Goal: Find specific page/section: Find specific page/section

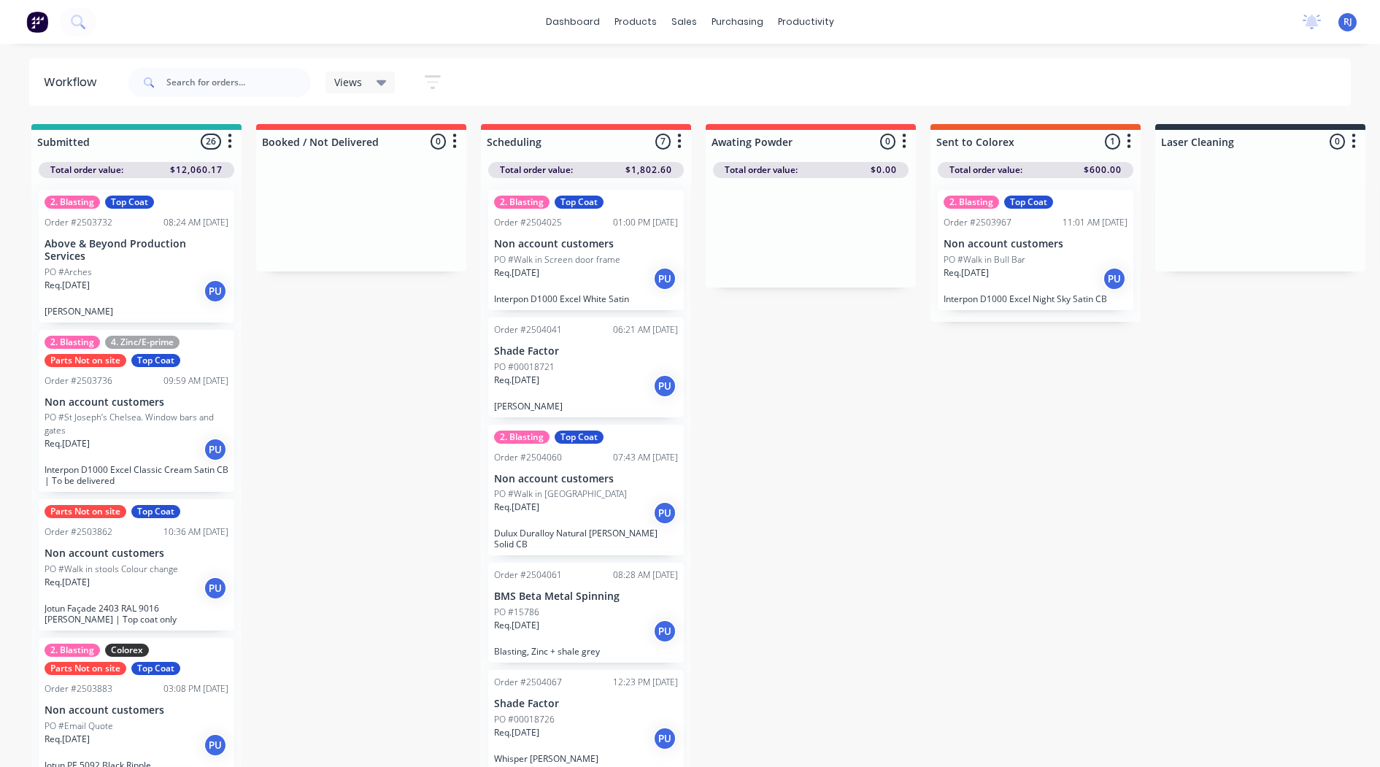
click at [460, 135] on button "button" at bounding box center [455, 142] width 18 height 18
click at [435, 82] on icon "button" at bounding box center [433, 82] width 12 height 2
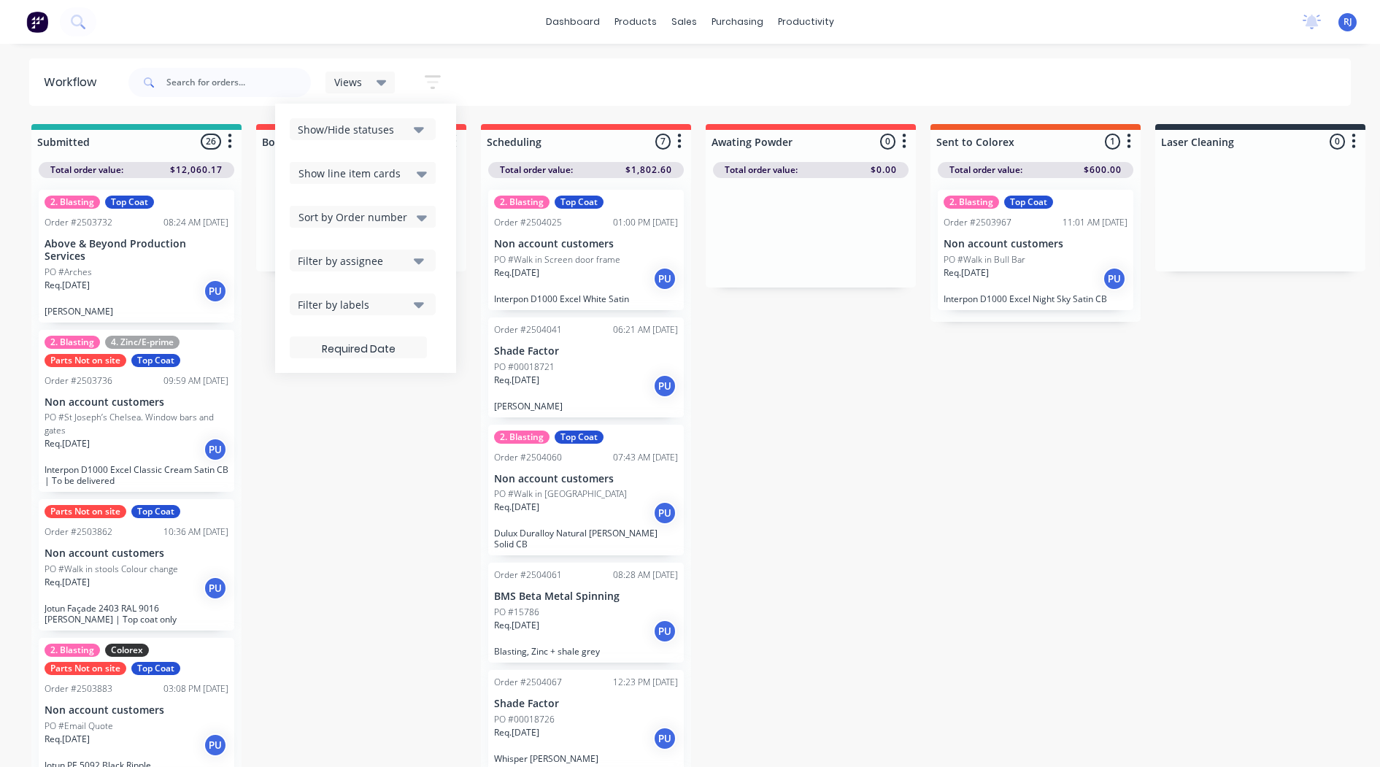
click at [411, 132] on button "Show/Hide statuses" at bounding box center [363, 129] width 146 height 22
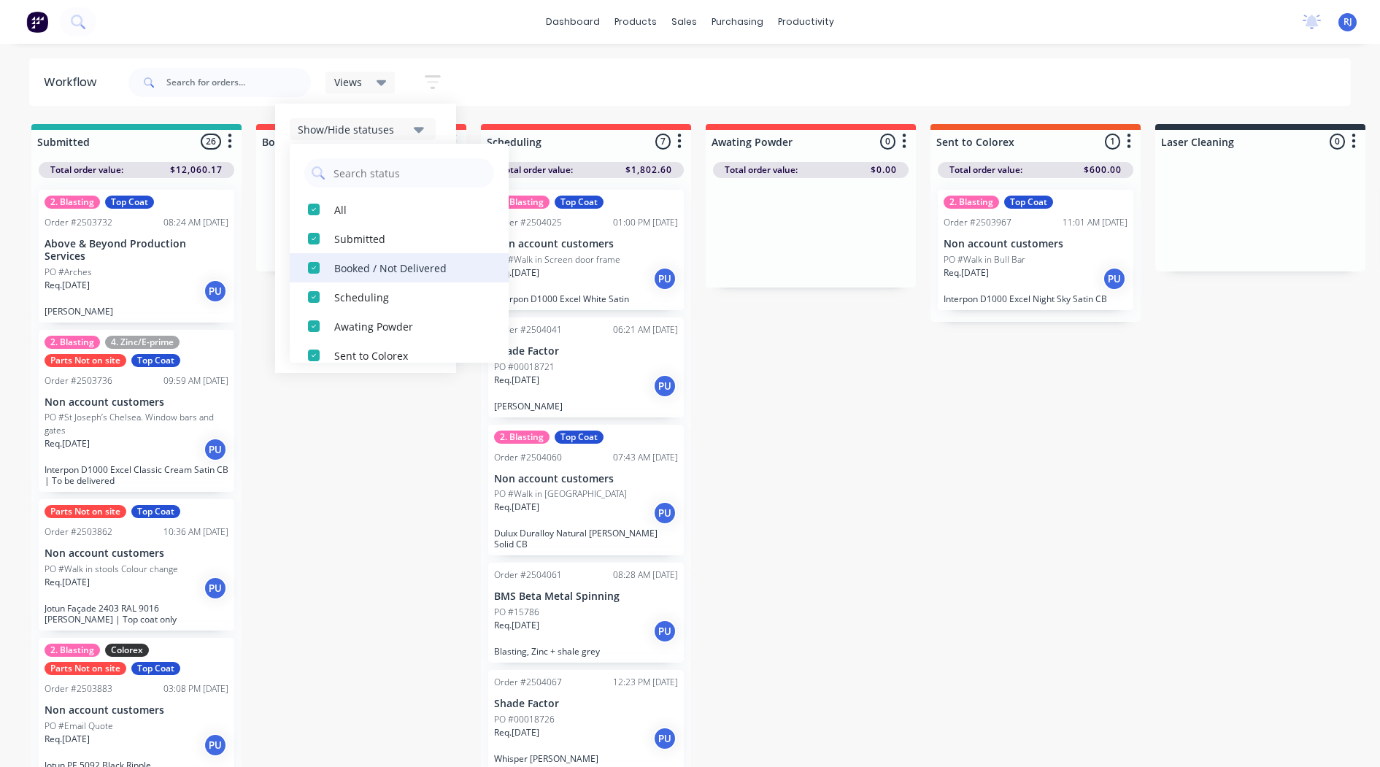
click at [380, 266] on div "Booked / Not Delivered" at bounding box center [407, 267] width 146 height 15
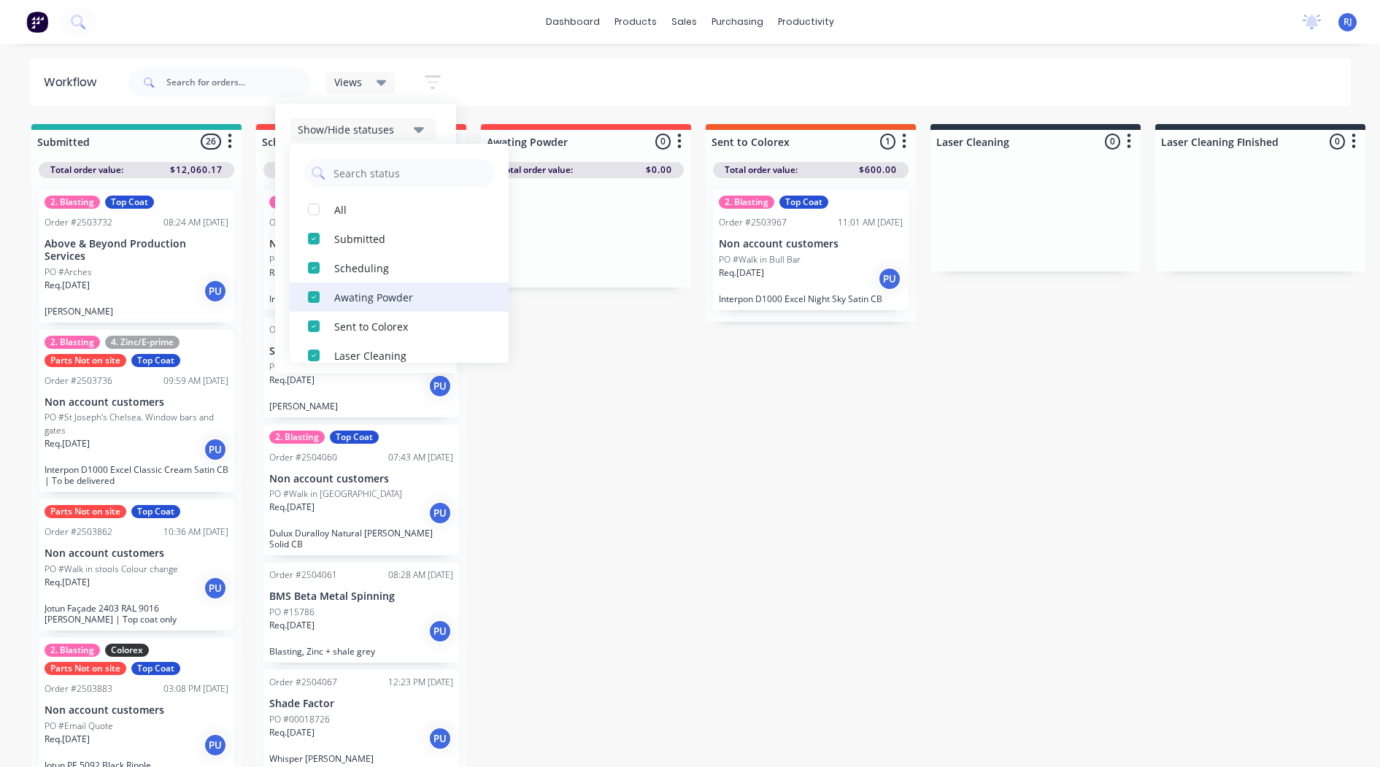
click at [393, 295] on div "Awating Powder" at bounding box center [407, 296] width 146 height 15
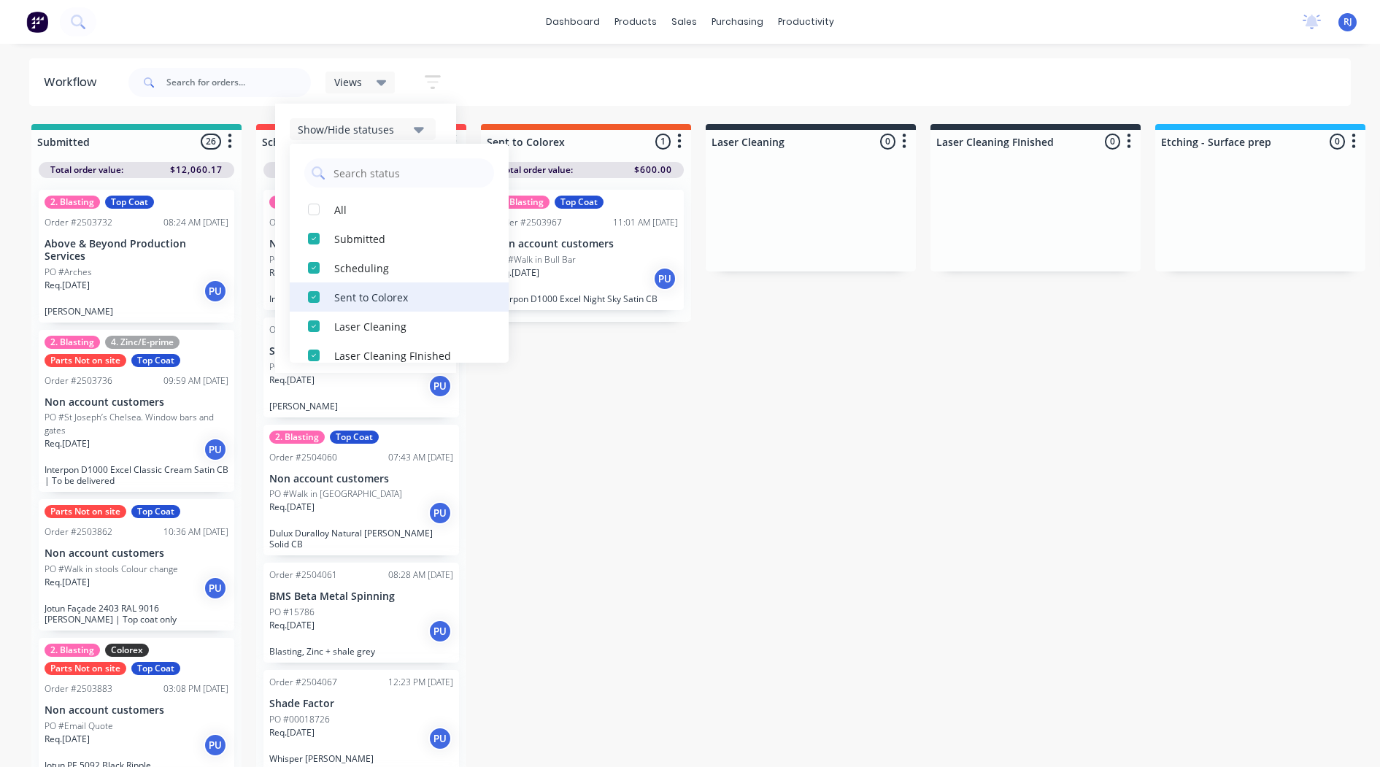
click at [395, 306] on button "Sent to Colorex" at bounding box center [399, 296] width 219 height 29
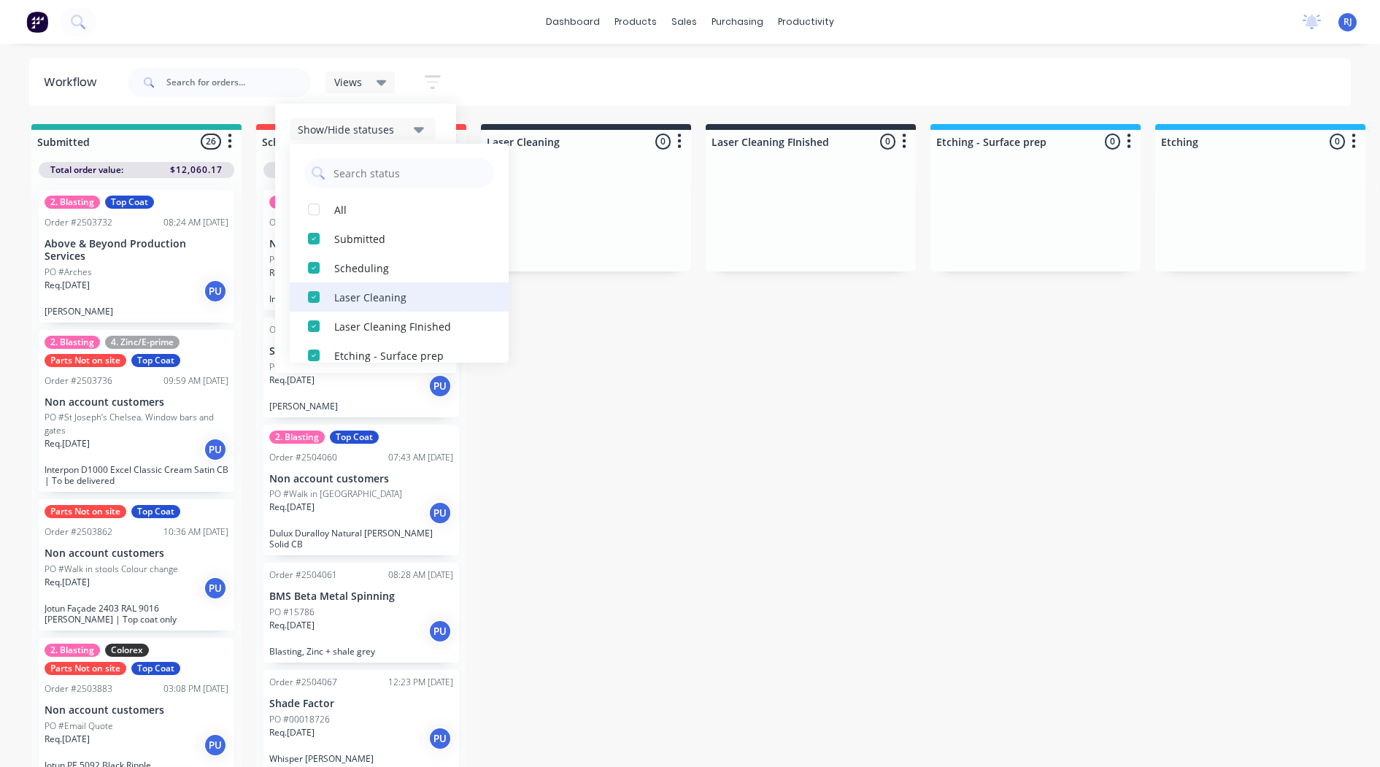
click at [395, 304] on div "Laser Cleaning" at bounding box center [407, 296] width 146 height 15
click at [395, 304] on div "Laser Cleaning FInished" at bounding box center [407, 296] width 146 height 15
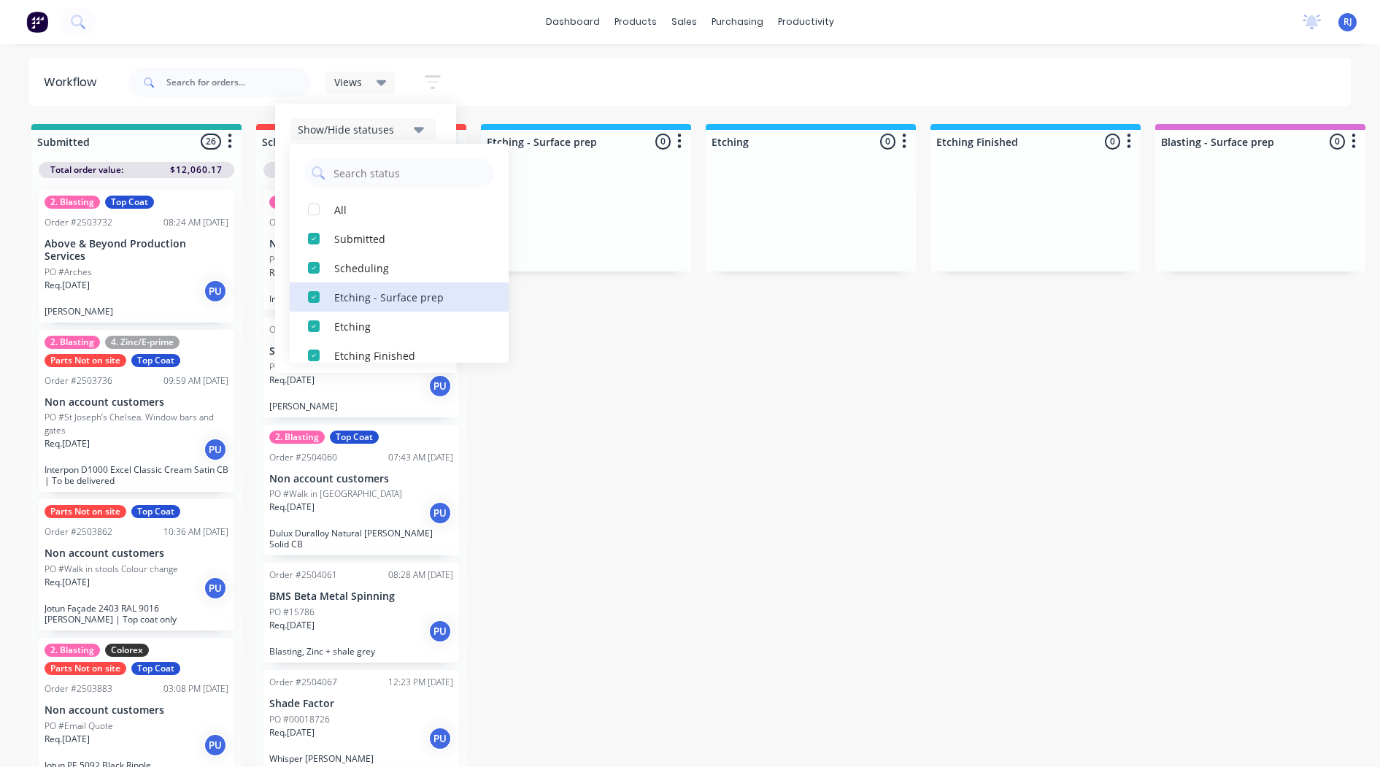
click at [395, 304] on div "Etching - Surface prep" at bounding box center [407, 296] width 146 height 15
click at [395, 304] on div "Etching" at bounding box center [407, 296] width 146 height 15
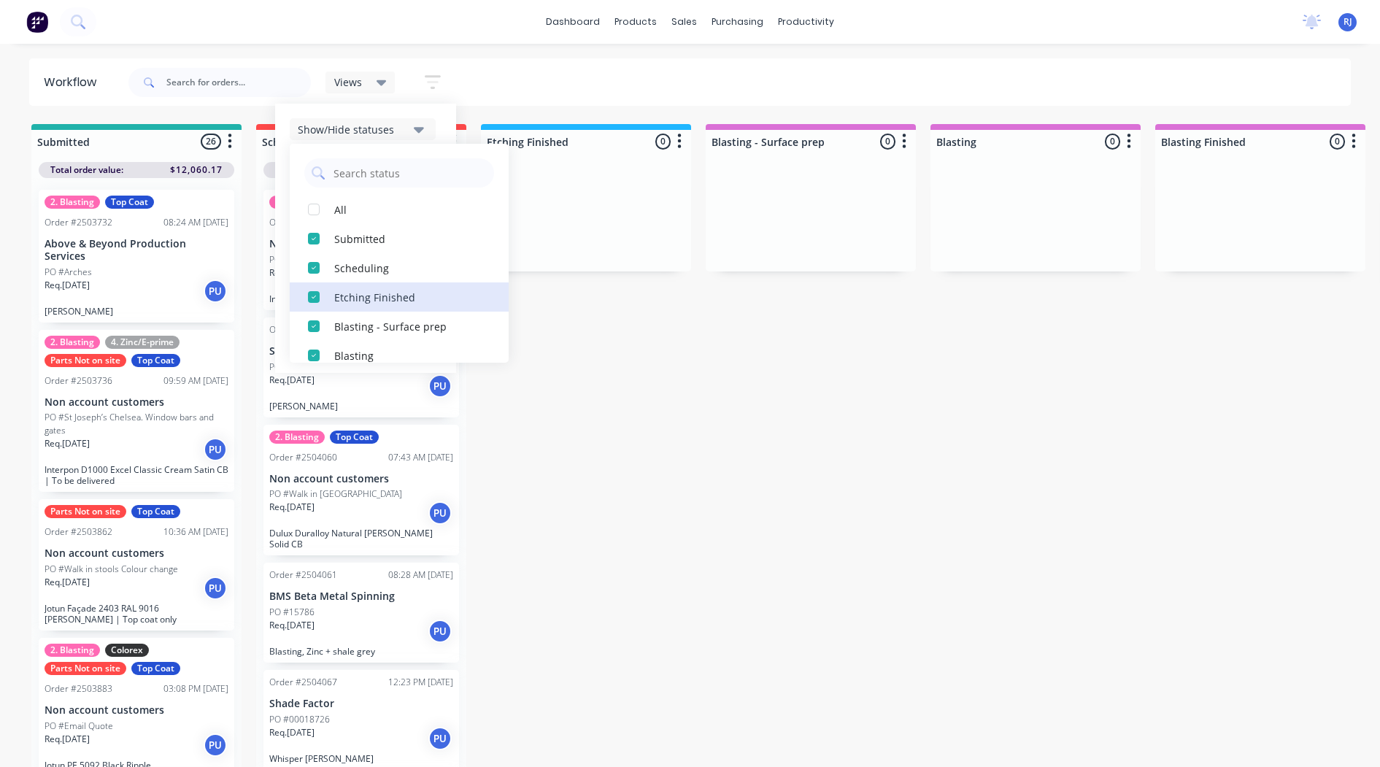
click at [395, 304] on div "Etching Finished" at bounding box center [407, 296] width 146 height 15
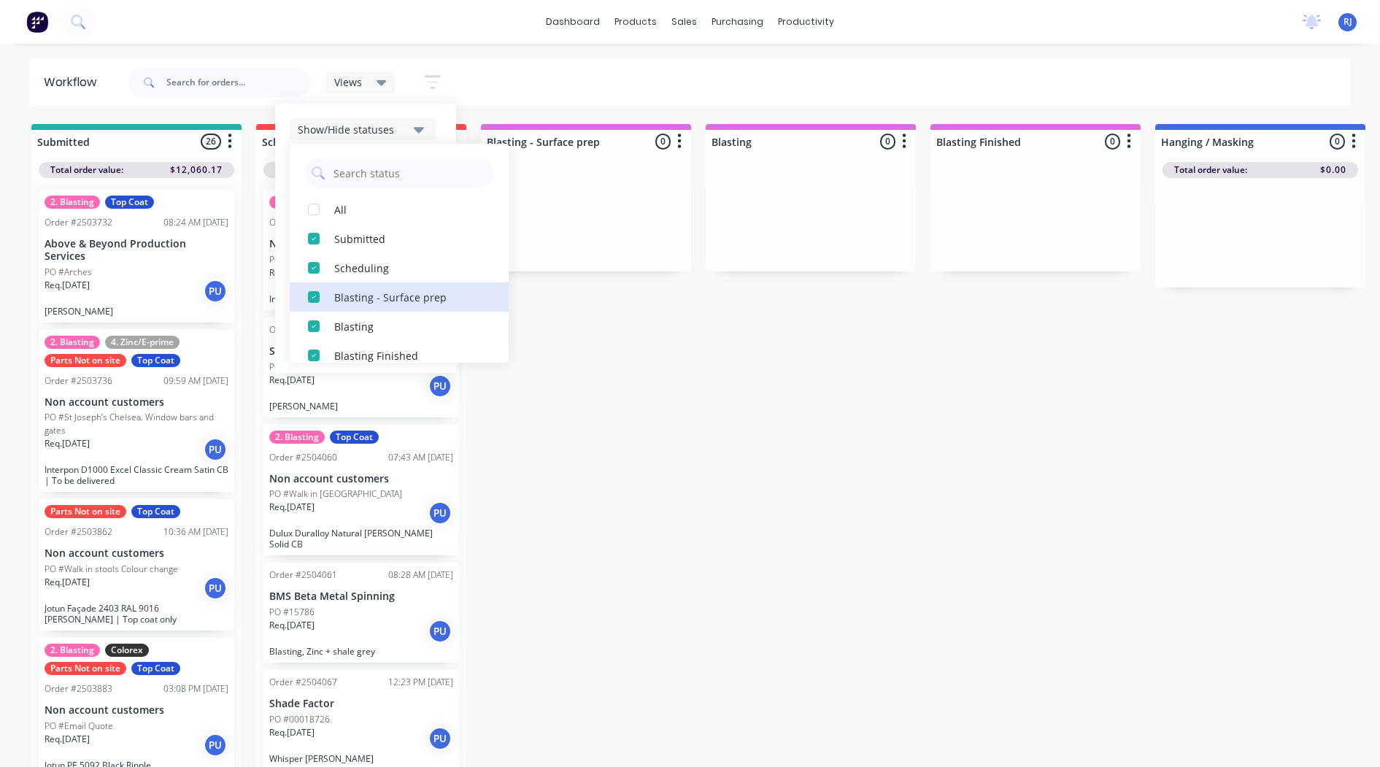
click at [395, 304] on div "Blasting - Surface prep" at bounding box center [407, 296] width 146 height 15
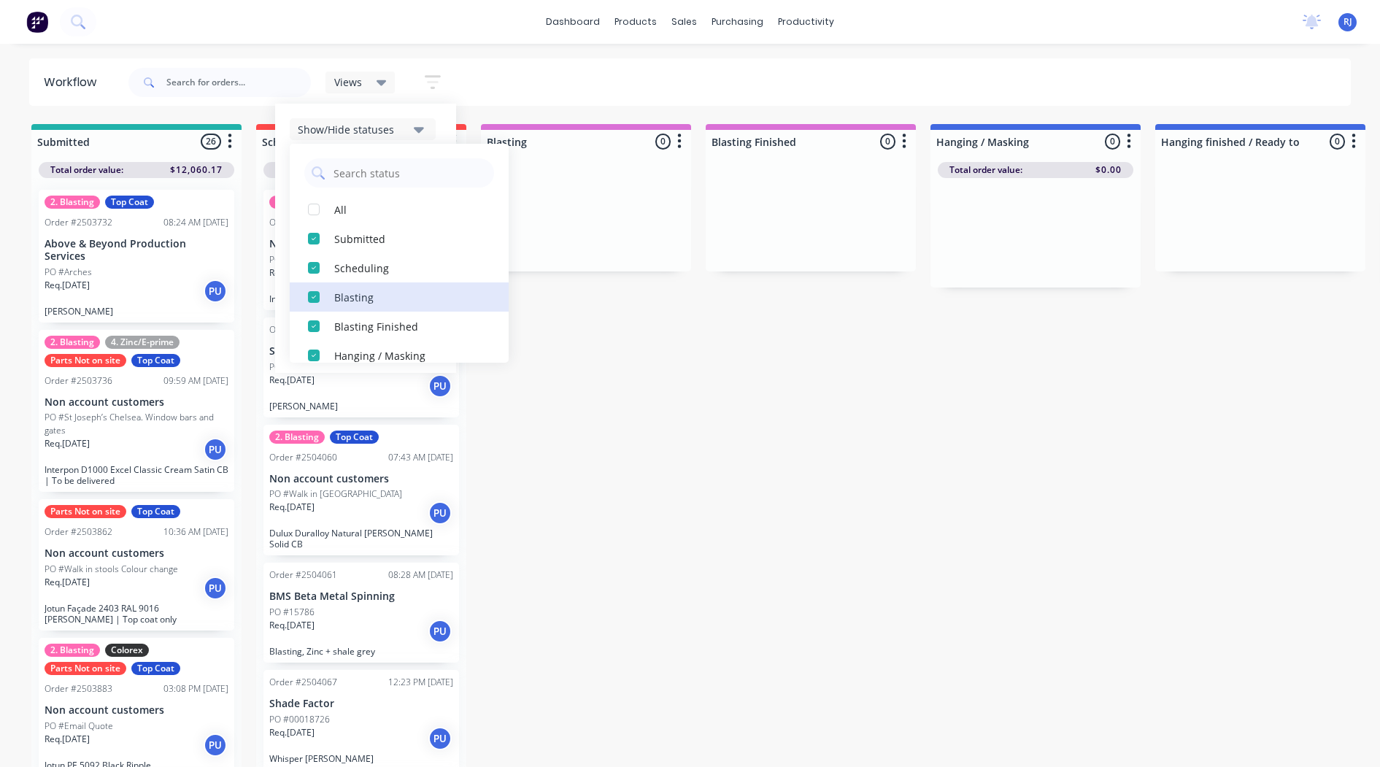
click at [395, 304] on div "Blasting" at bounding box center [407, 296] width 146 height 15
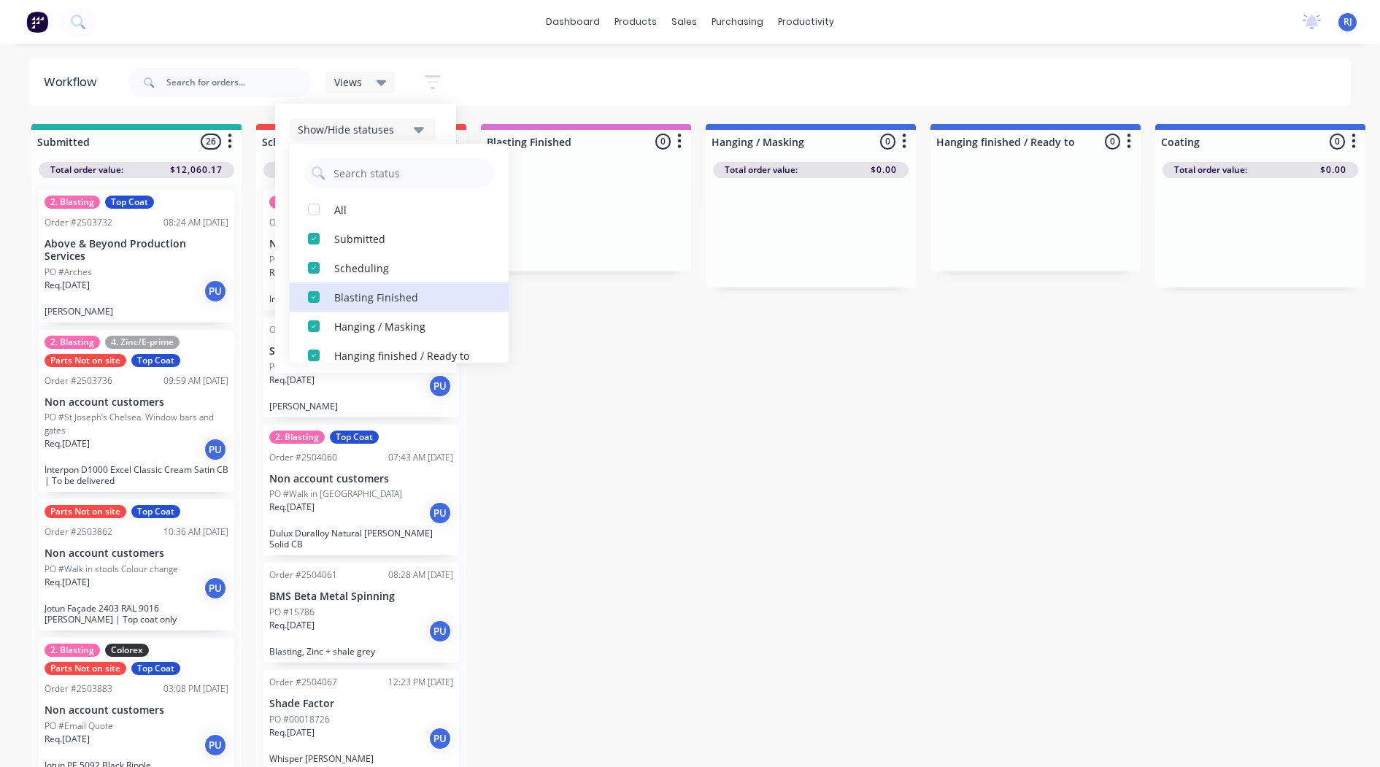
click at [395, 304] on div "Blasting Finished" at bounding box center [407, 296] width 146 height 15
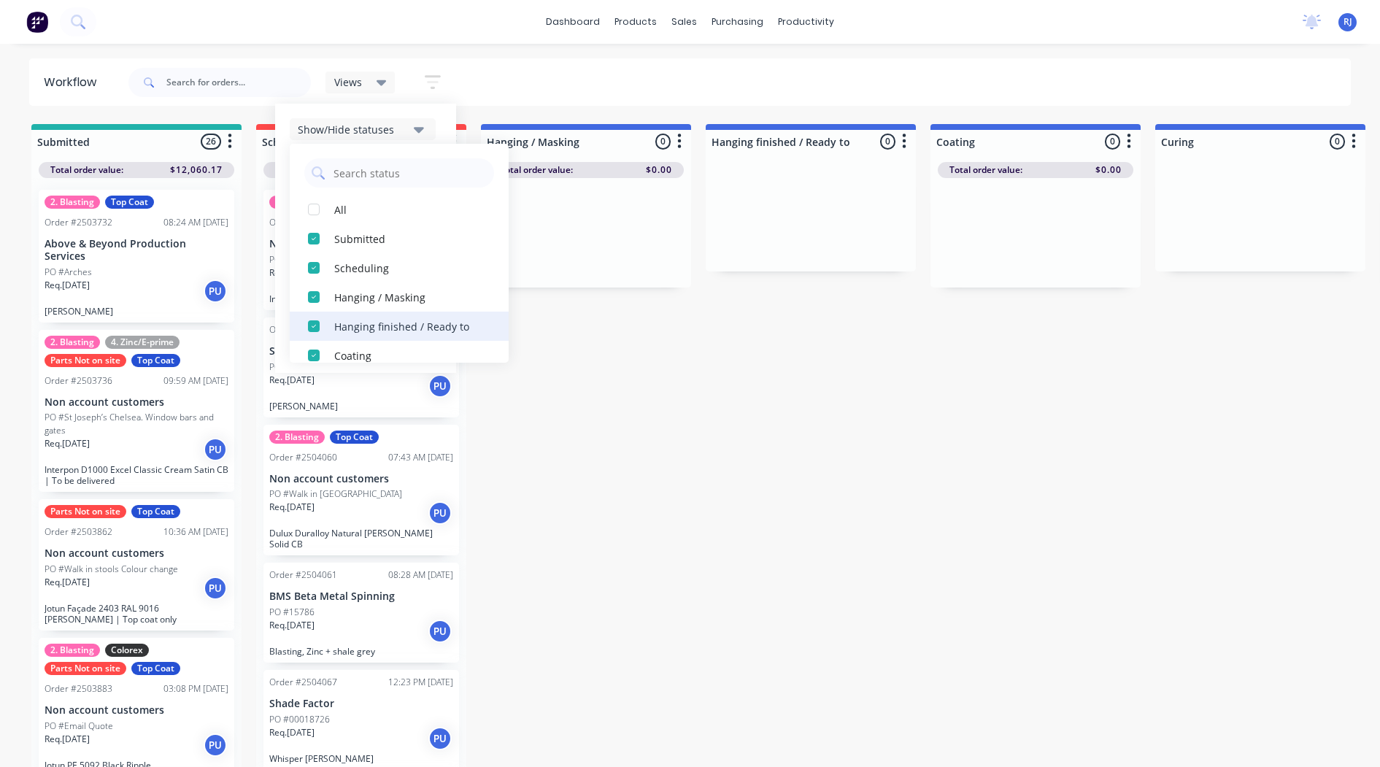
click at [392, 322] on div "Hanging finished / Ready to" at bounding box center [407, 325] width 146 height 15
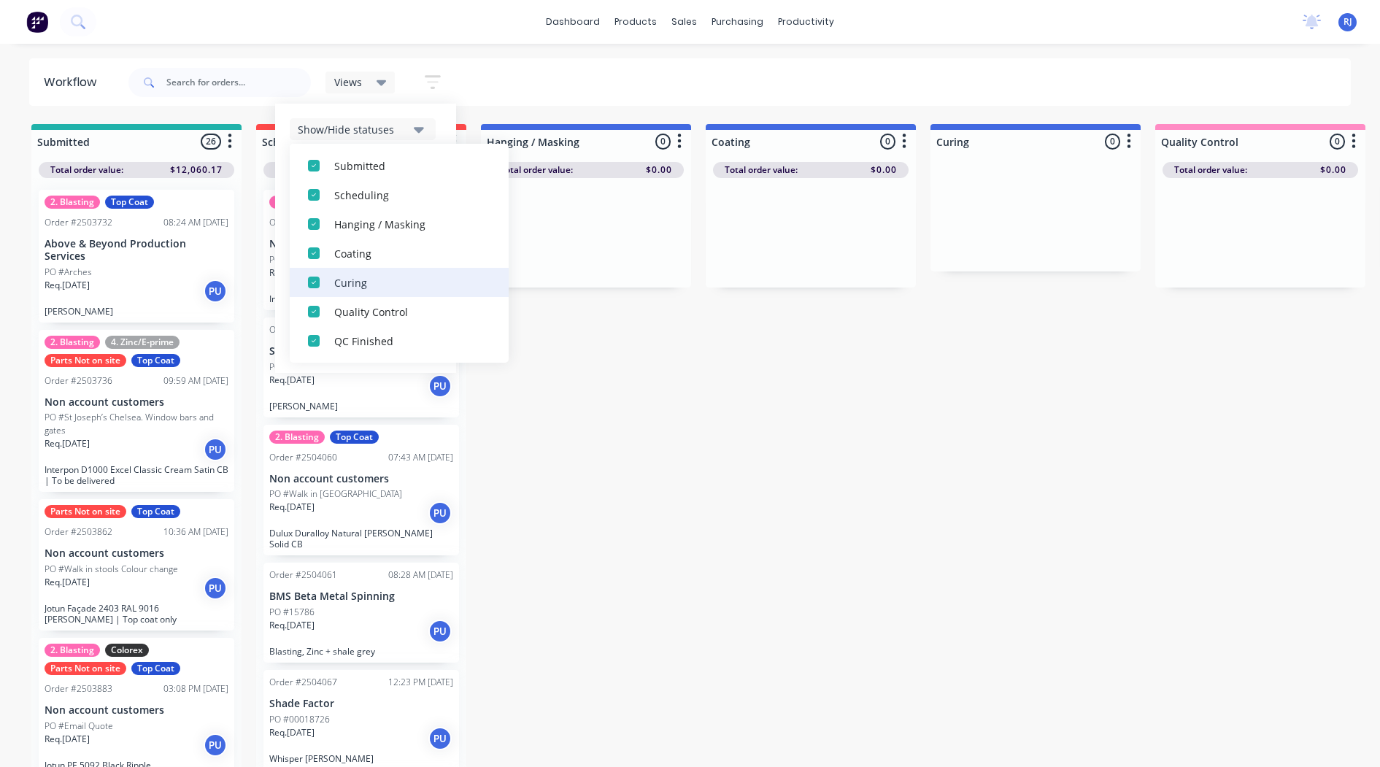
click at [395, 290] on div "Curing" at bounding box center [407, 281] width 146 height 15
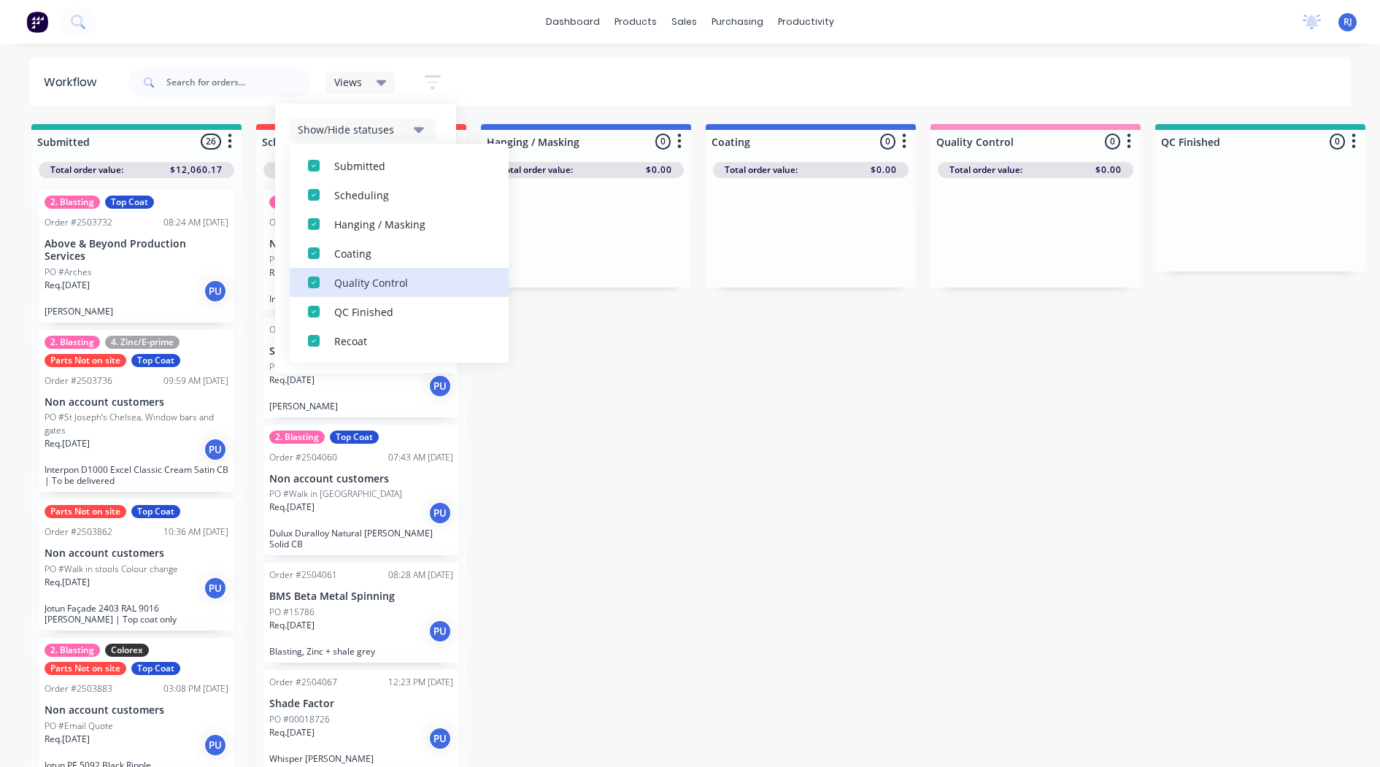
click at [395, 290] on div "Quality Control" at bounding box center [407, 281] width 146 height 15
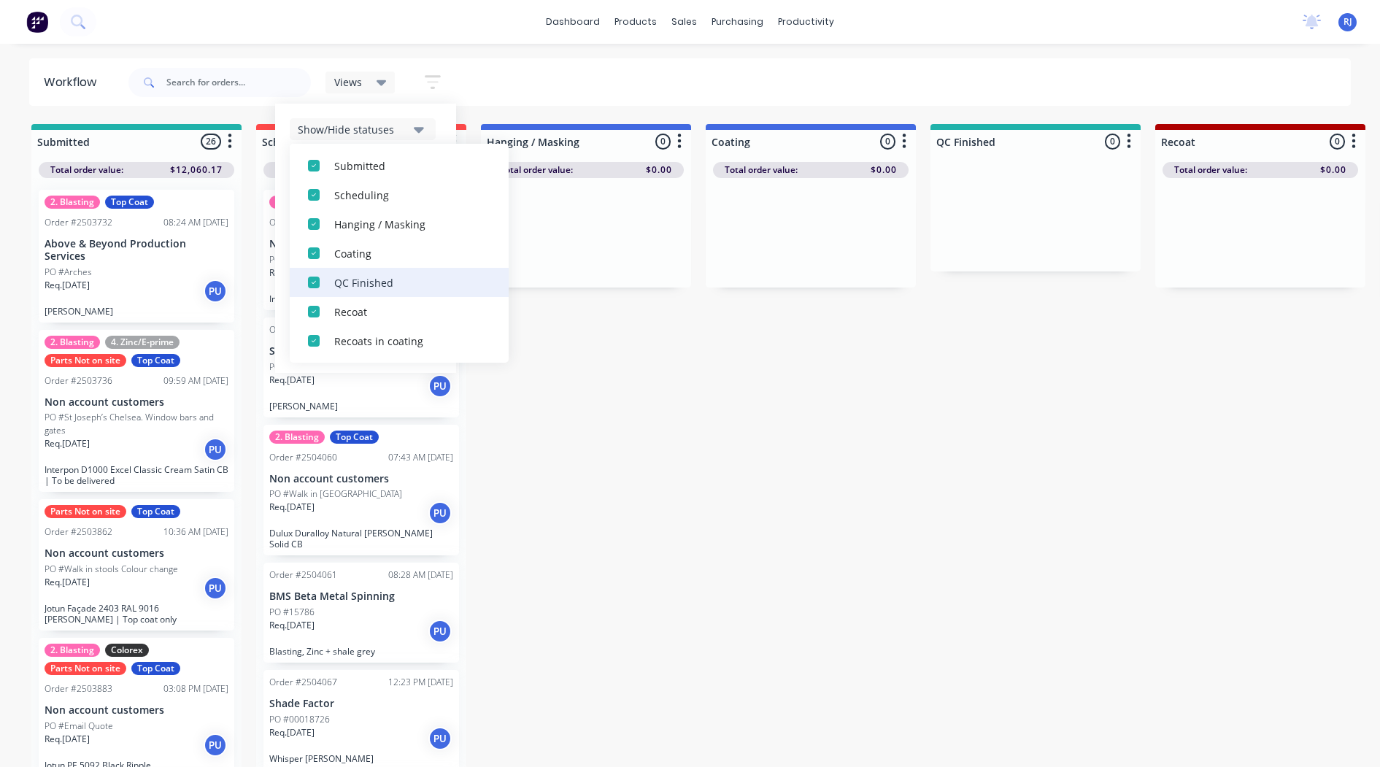
click at [395, 290] on button "QC Finished" at bounding box center [399, 282] width 219 height 29
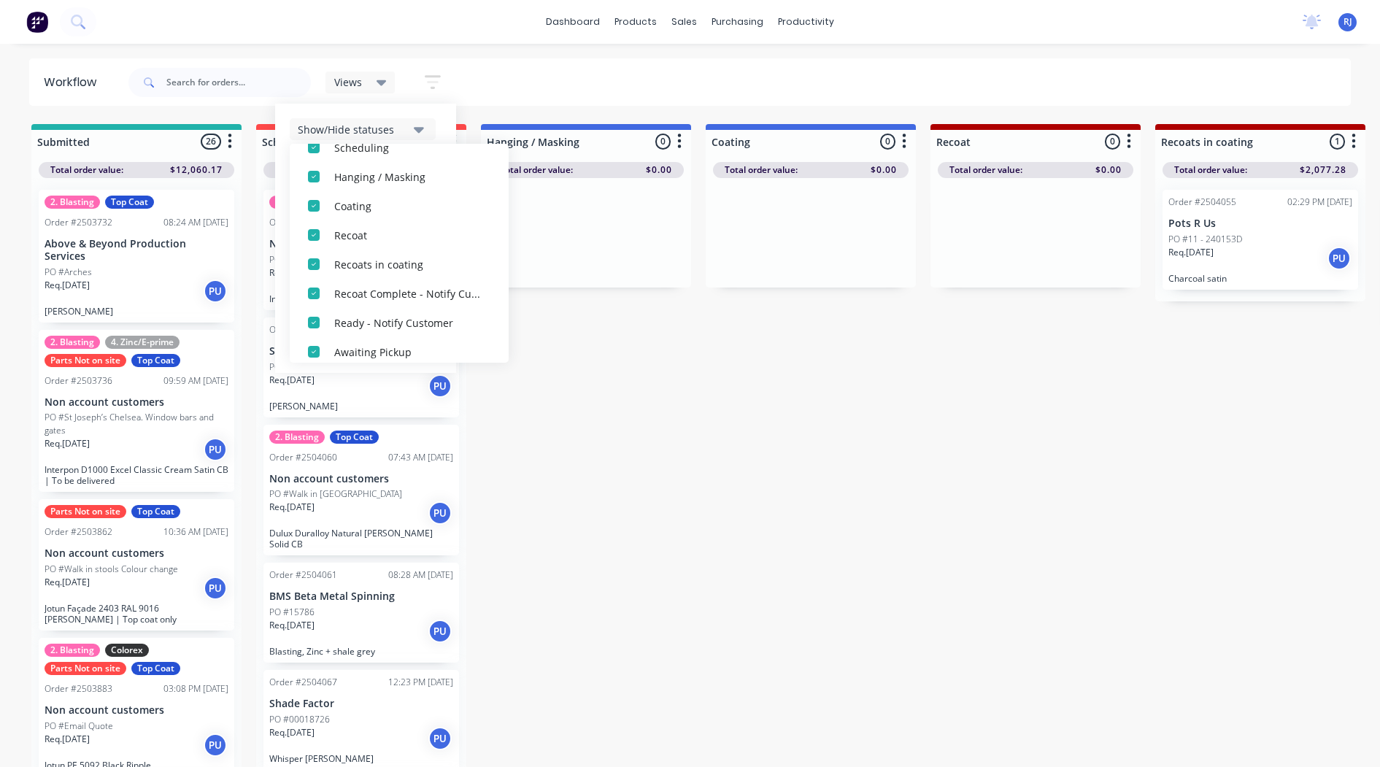
scroll to position [146, 0]
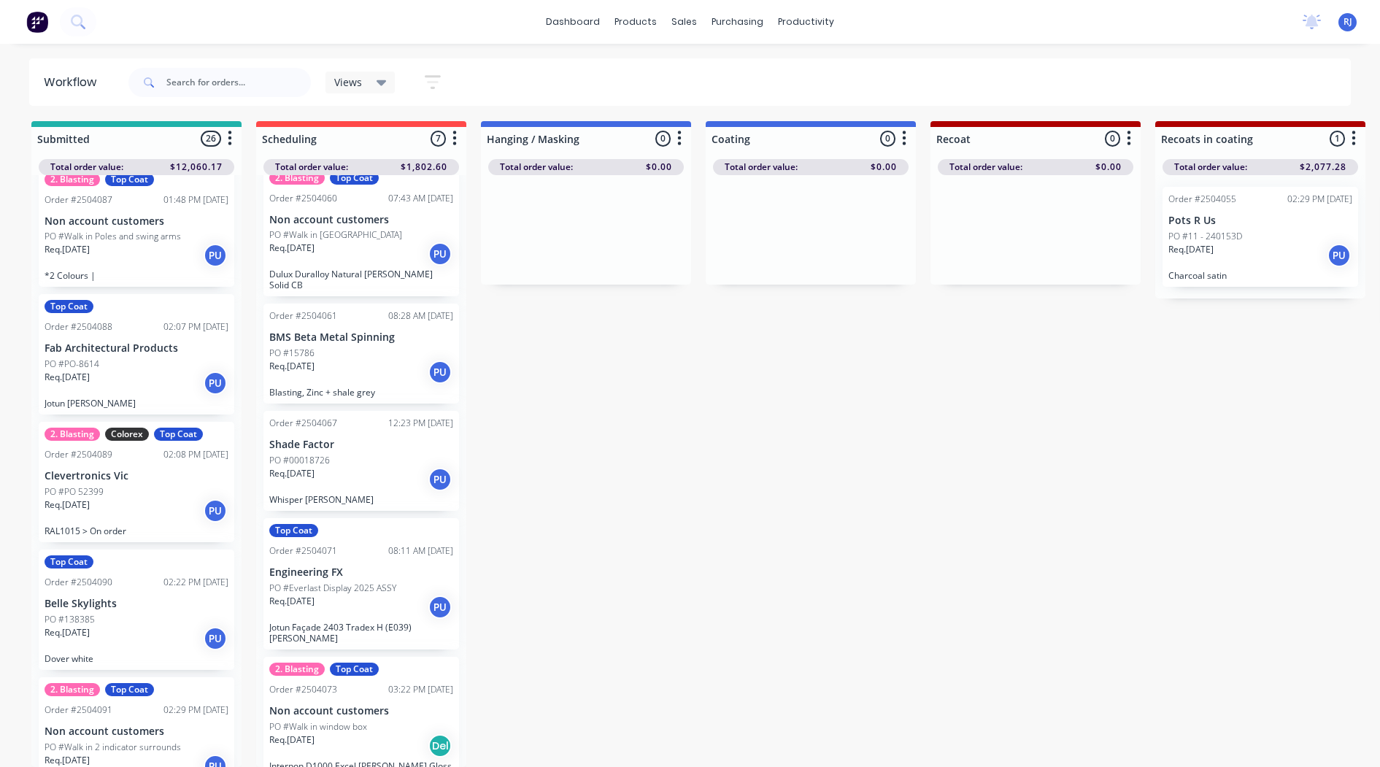
scroll to position [2823, 0]
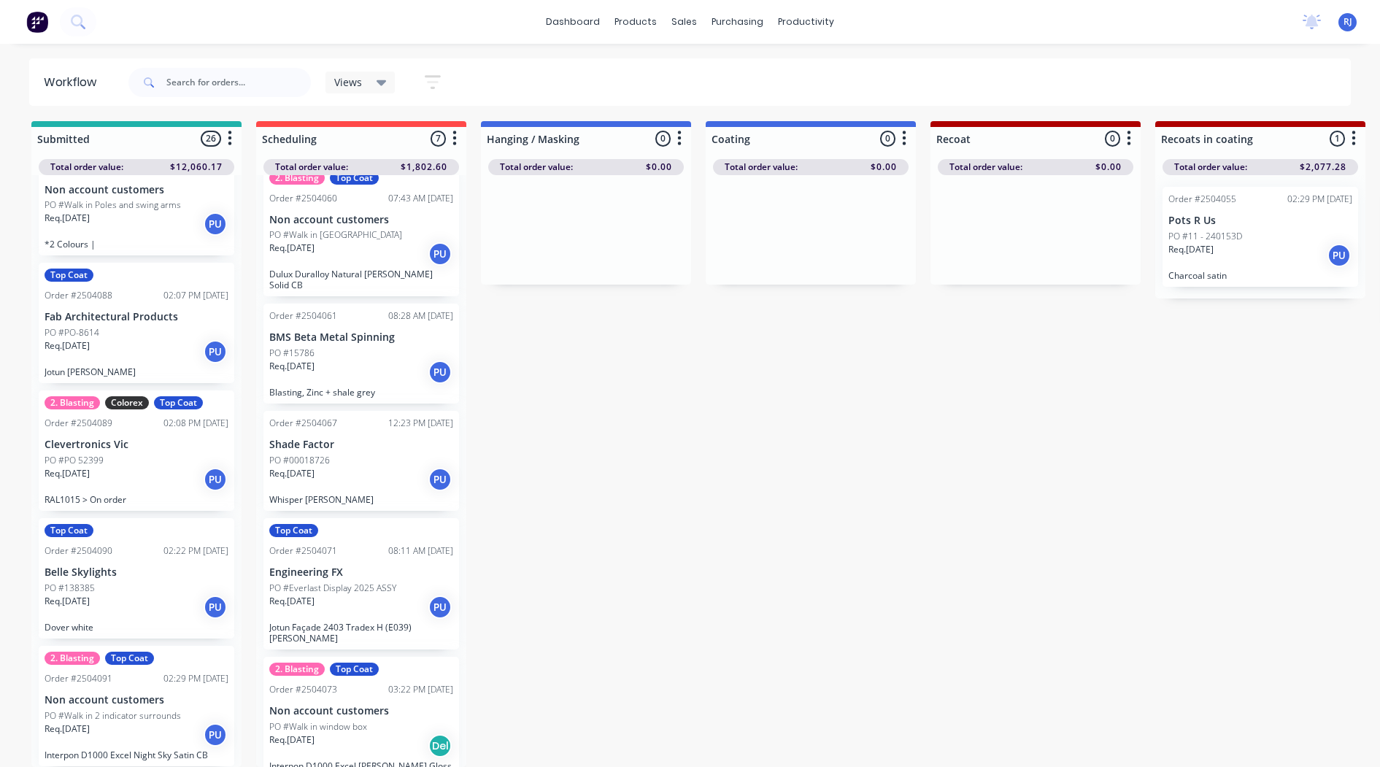
click at [436, 79] on icon "button" at bounding box center [433, 82] width 16 height 18
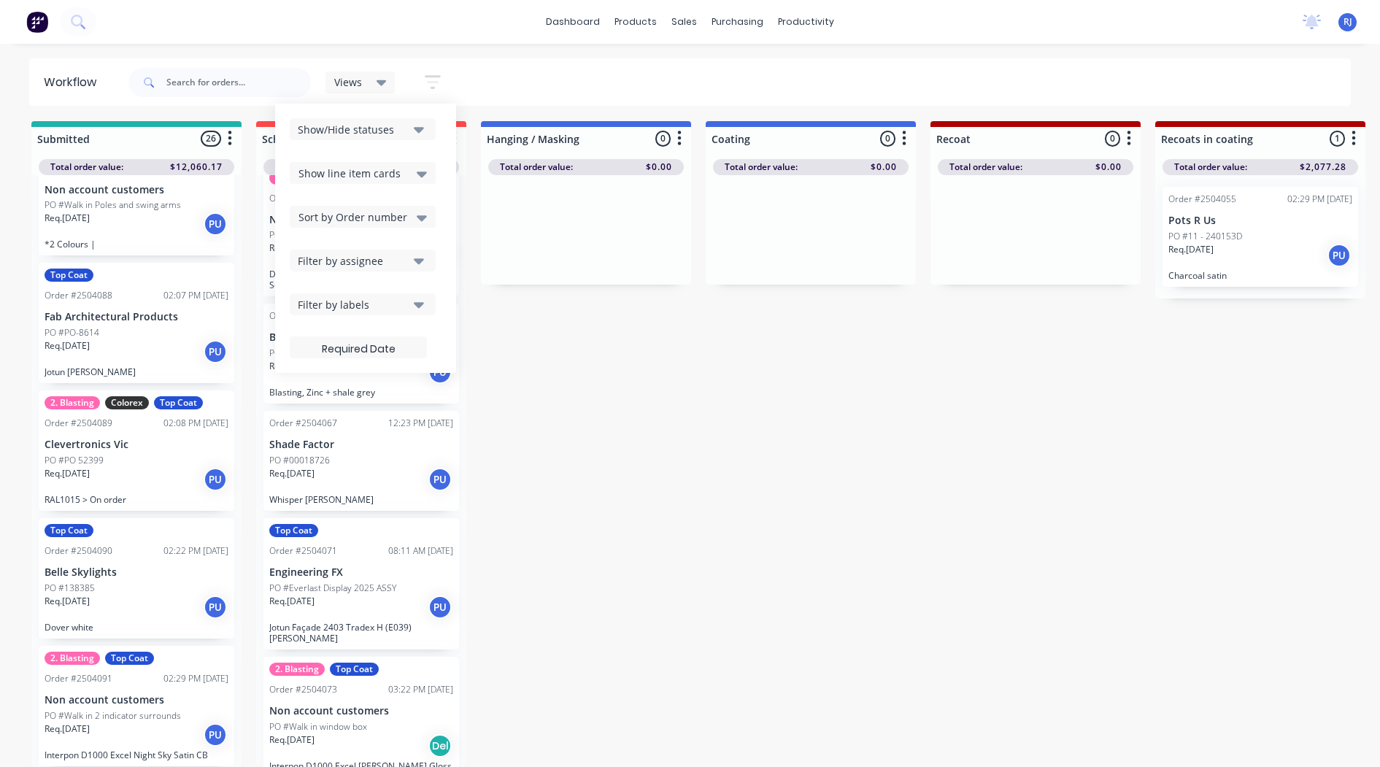
click at [417, 128] on icon "button" at bounding box center [419, 130] width 10 height 6
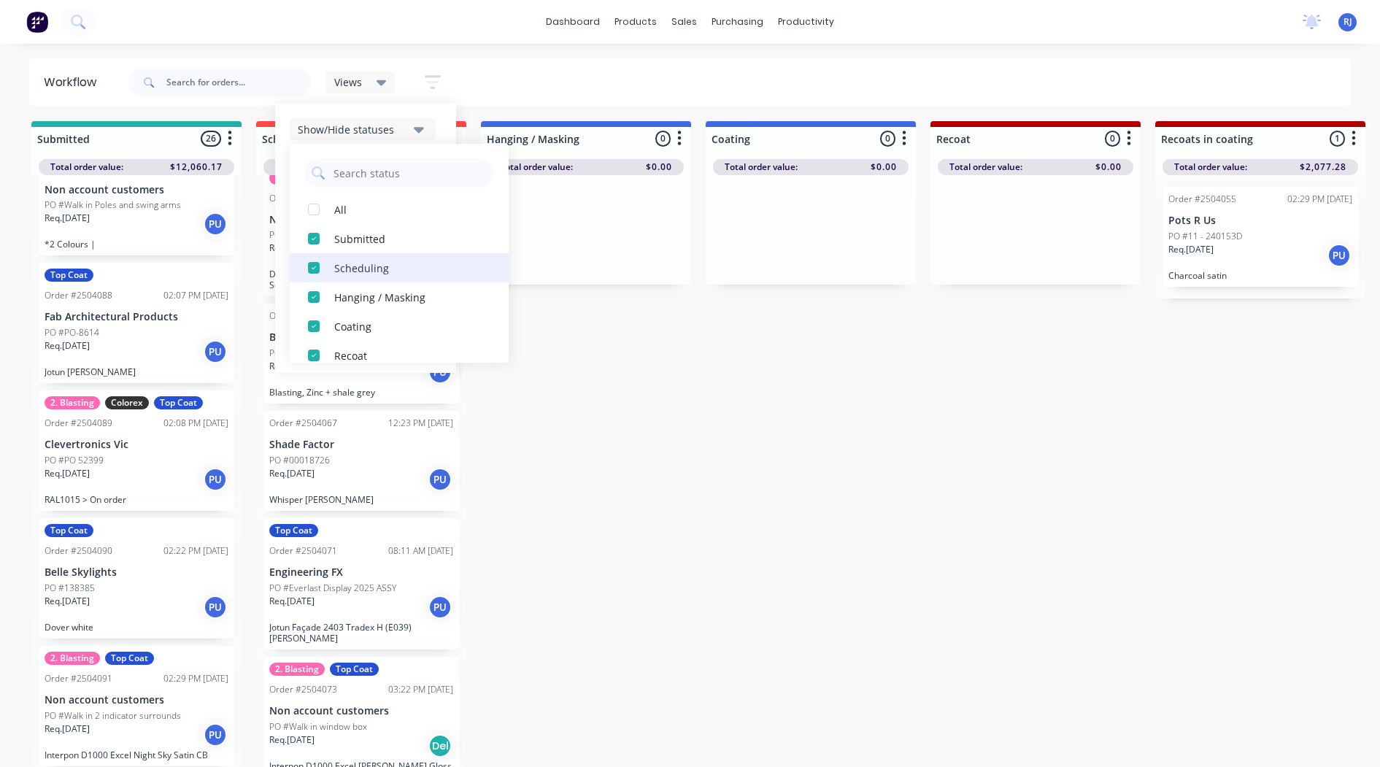
scroll to position [219, 0]
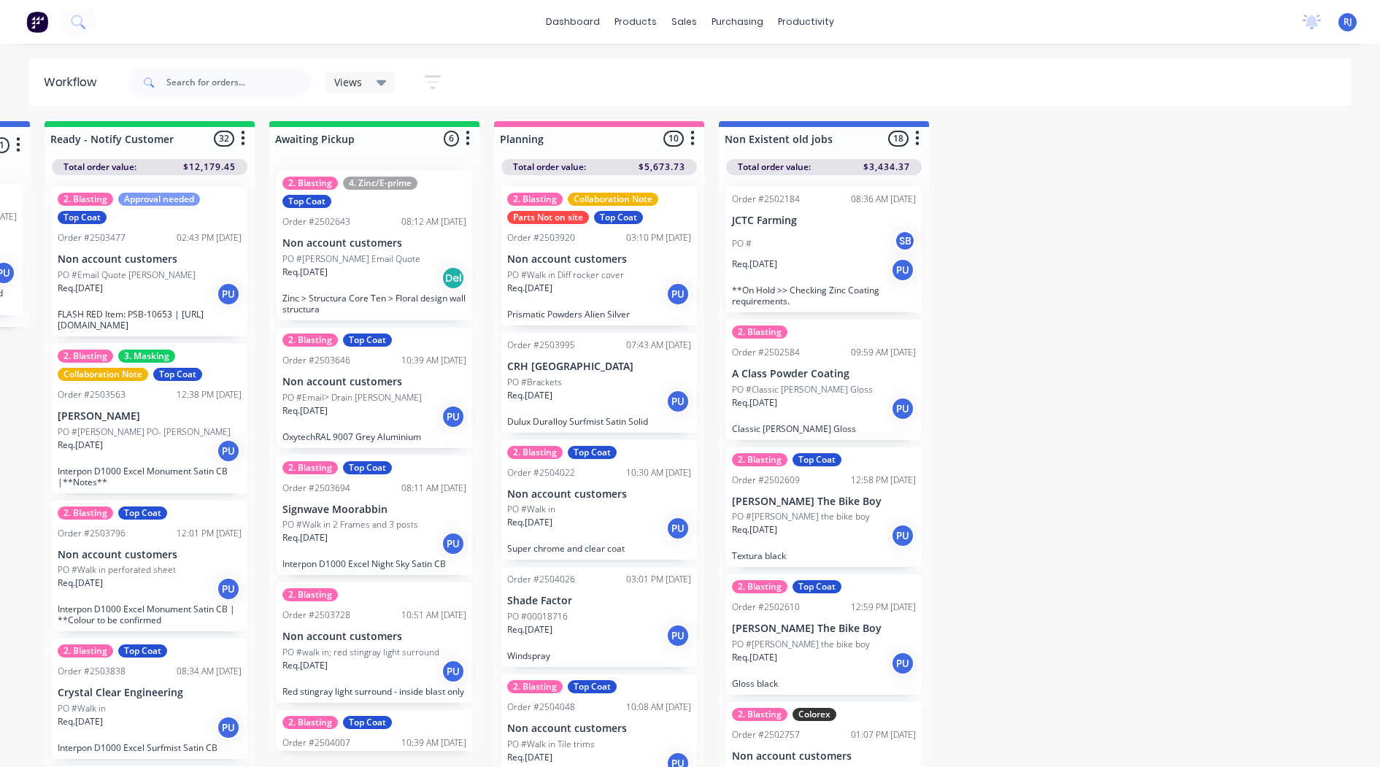
scroll to position [14, 1573]
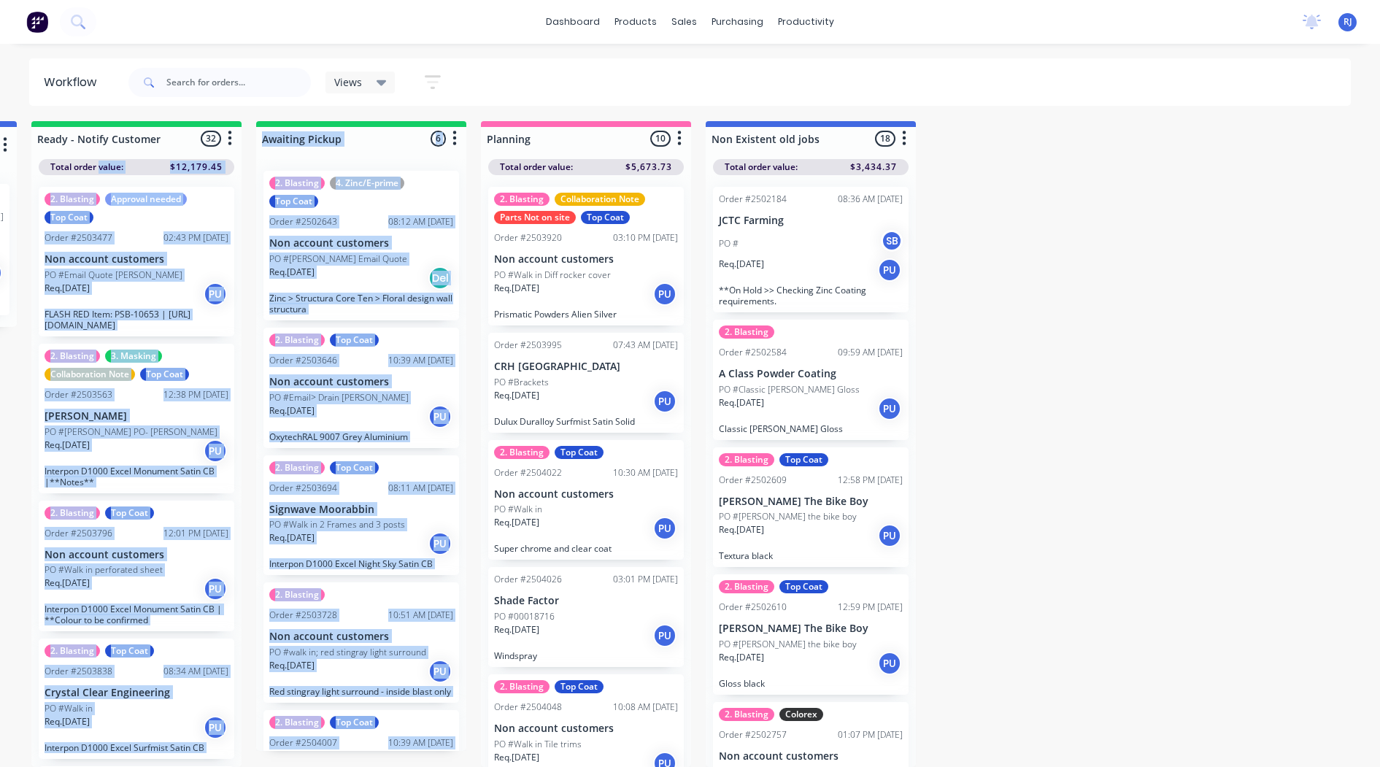
drag, startPoint x: 605, startPoint y: 123, endPoint x: 294, endPoint y: 110, distance: 311.1
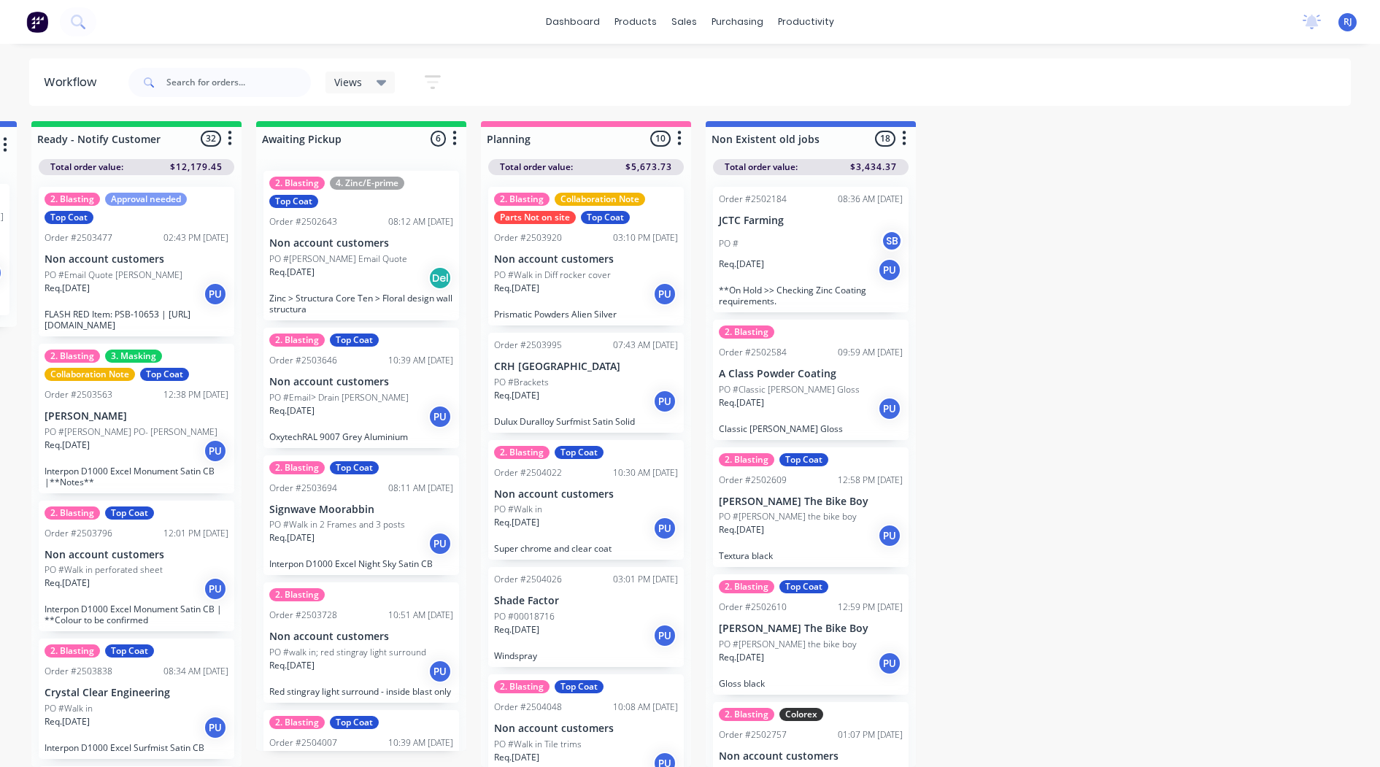
drag, startPoint x: 676, startPoint y: 93, endPoint x: 672, endPoint y: 109, distance: 16.6
click at [676, 93] on div "Views Save new view None (Default) edit Blasting edit Default edit Dispatch edi…" at bounding box center [738, 83] width 1226 height 44
drag, startPoint x: 673, startPoint y: 125, endPoint x: 561, endPoint y: 133, distance: 112.6
click at [561, 133] on div "Planning 10 Sort By Created date Required date Order number Customer name Most …" at bounding box center [586, 135] width 210 height 29
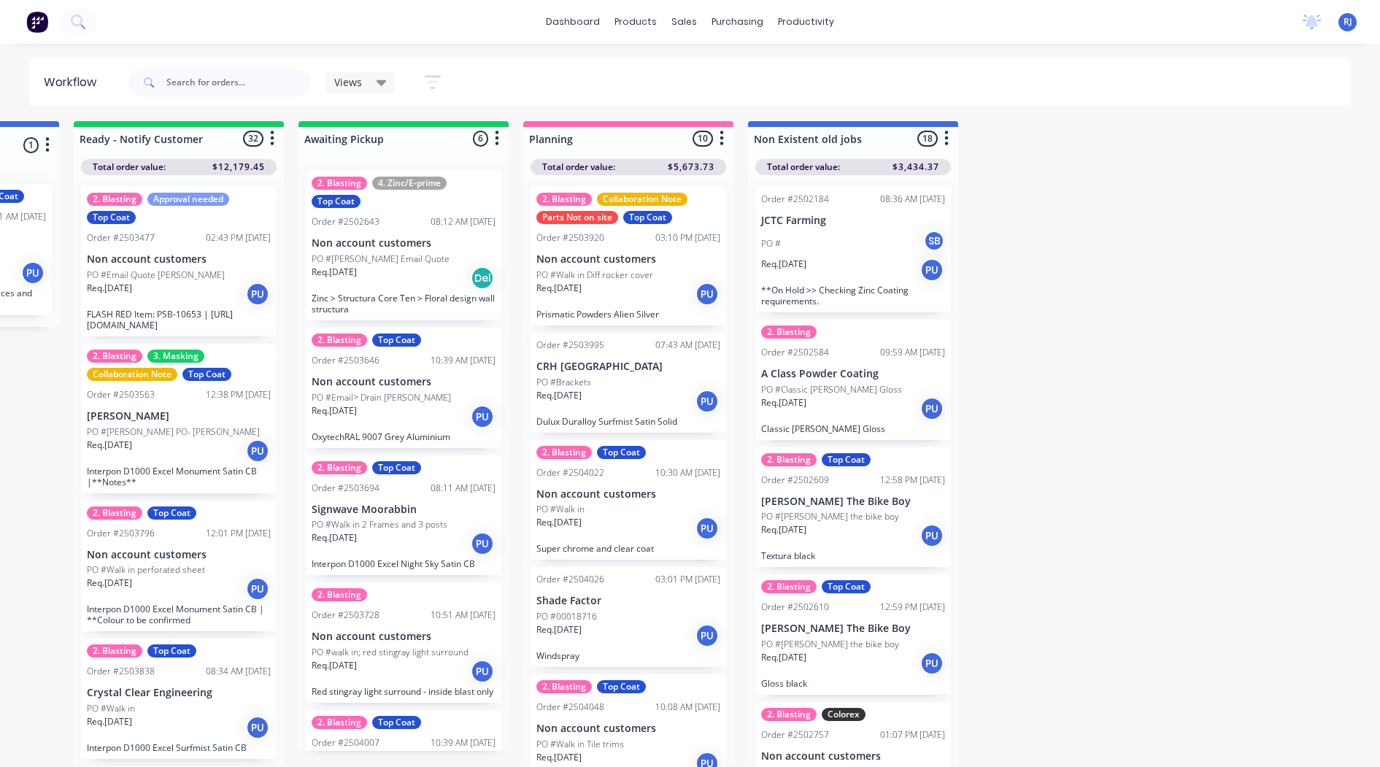
scroll to position [146, 0]
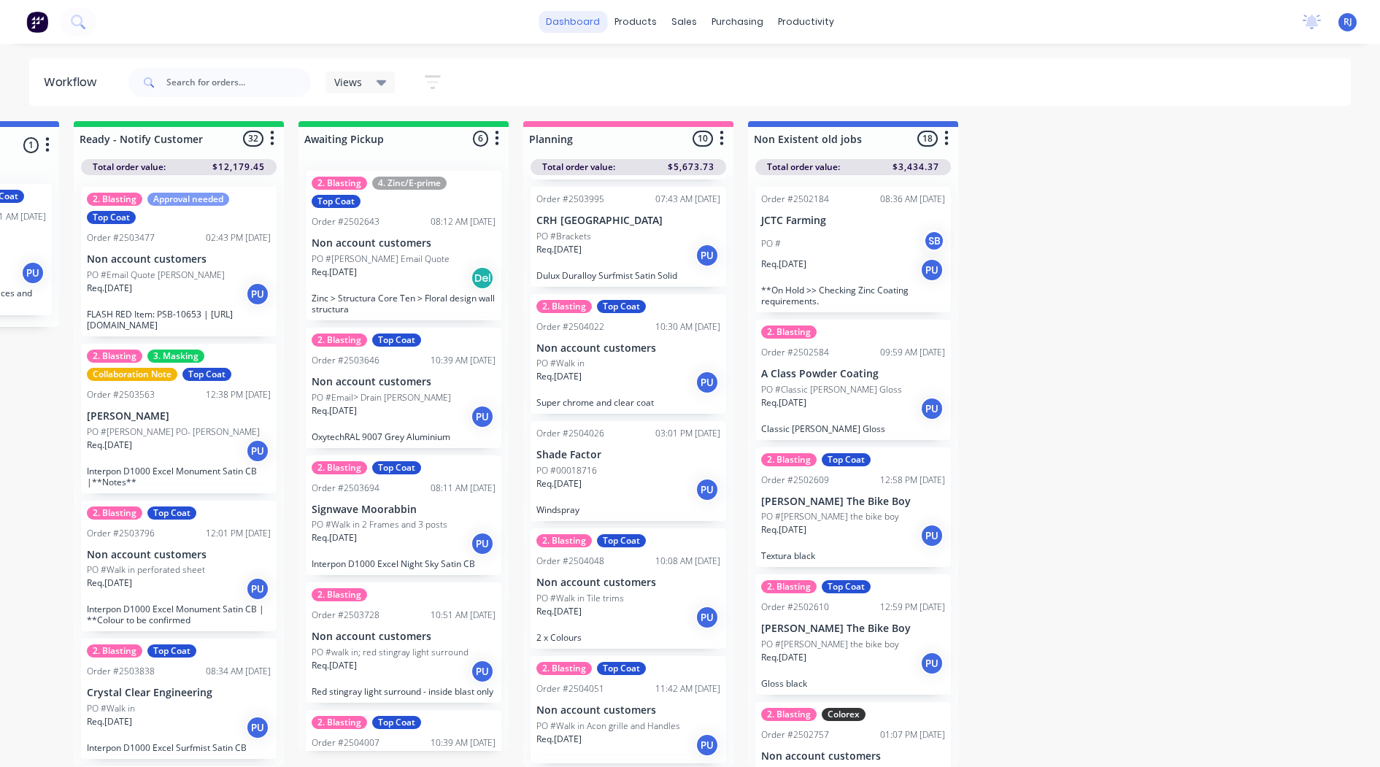
click at [560, 21] on link "dashboard" at bounding box center [572, 22] width 69 height 22
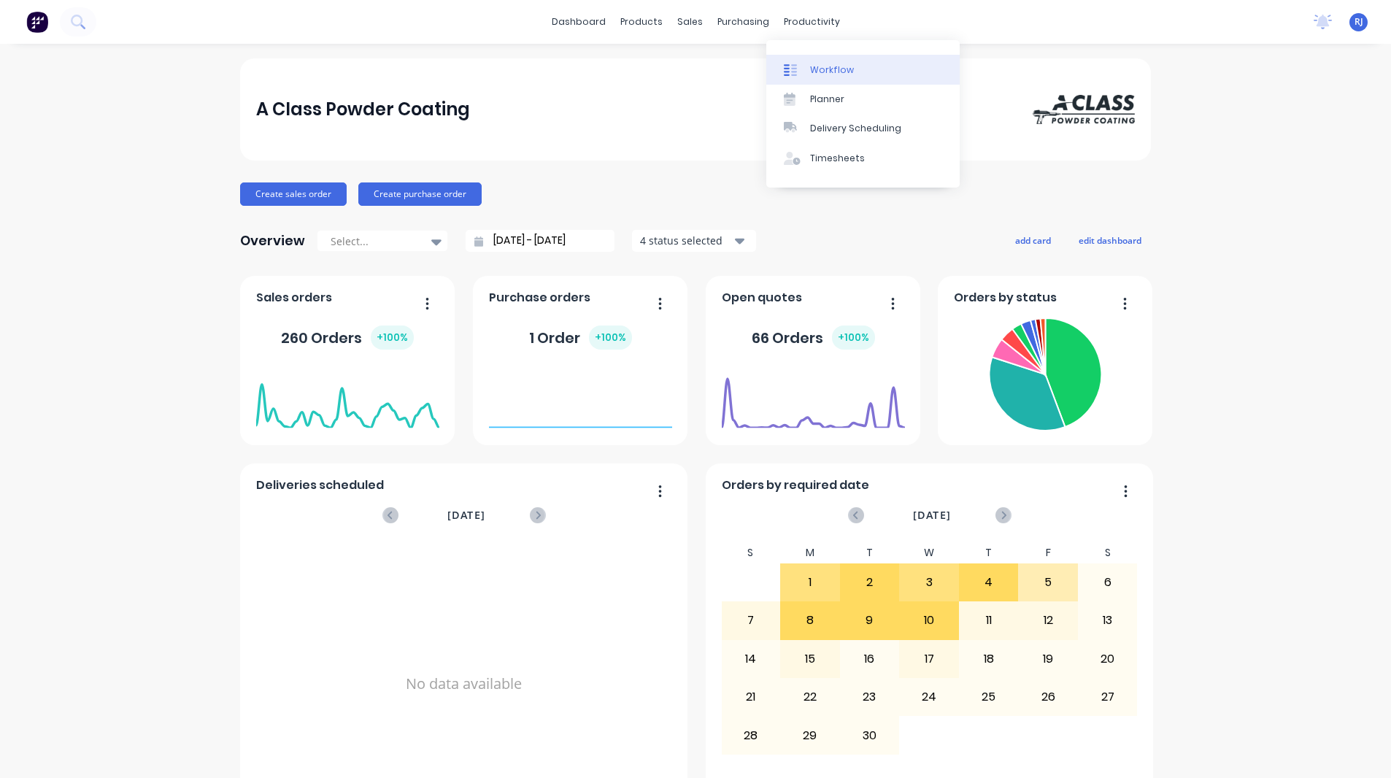
click at [810, 71] on div "Workflow" at bounding box center [832, 69] width 44 height 13
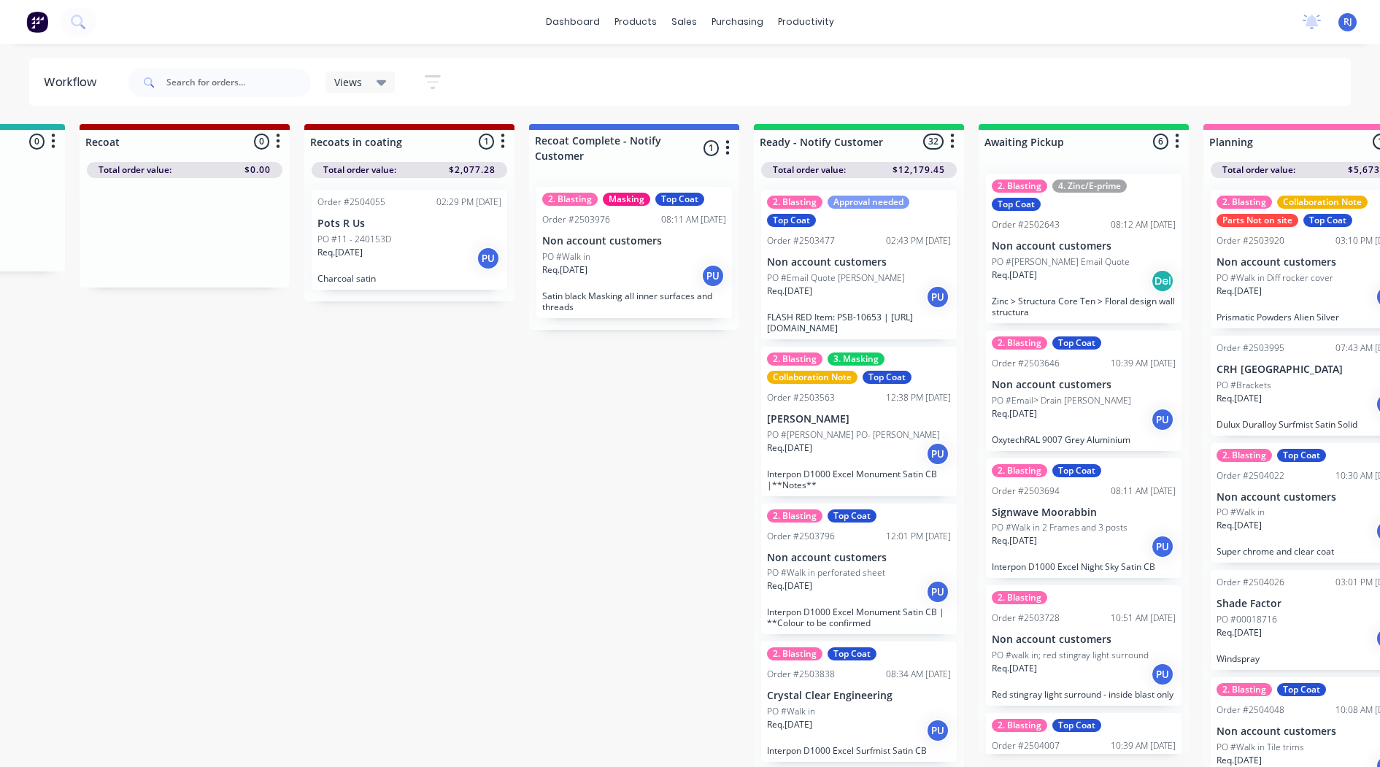
scroll to position [0, 4488]
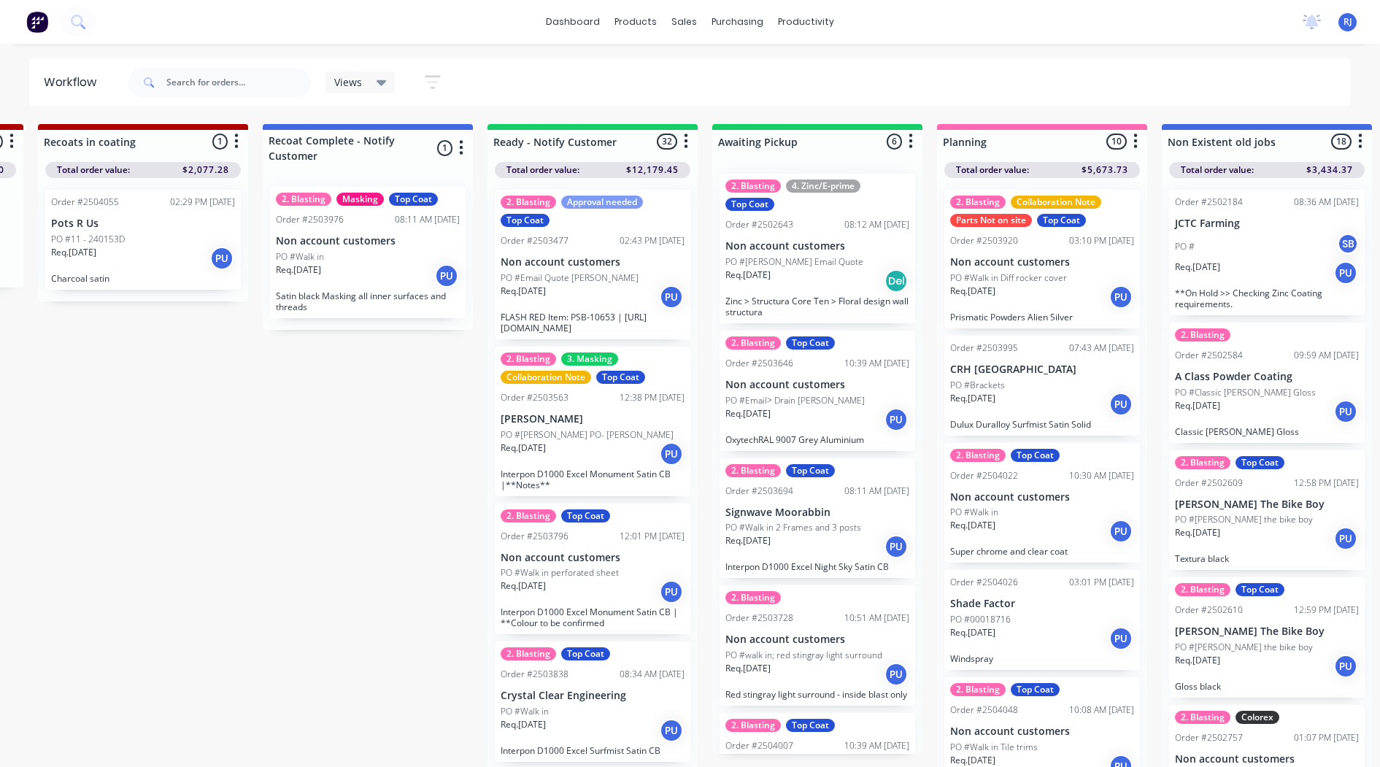
click at [437, 82] on icon "button" at bounding box center [433, 82] width 12 height 2
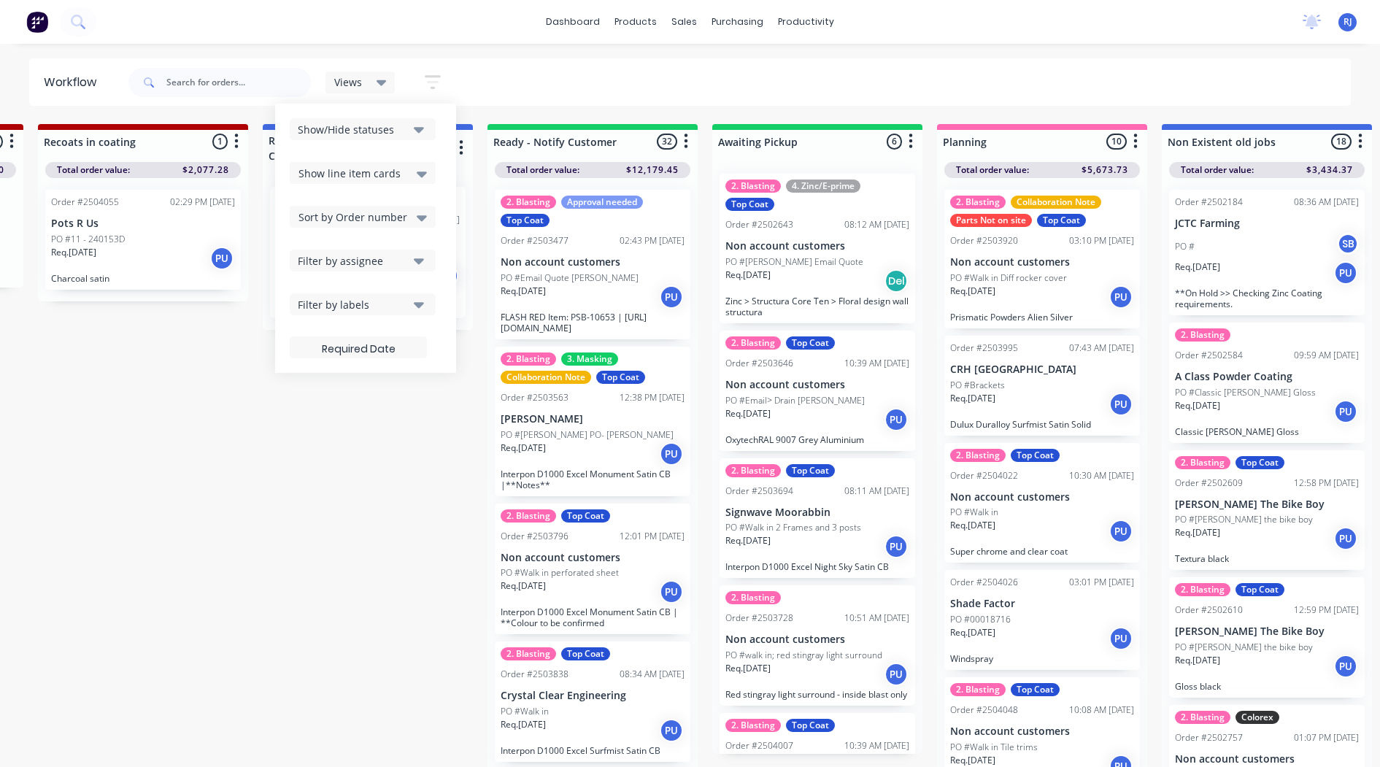
drag, startPoint x: 412, startPoint y: 129, endPoint x: 412, endPoint y: 142, distance: 13.1
click at [412, 130] on button "Show/Hide statuses" at bounding box center [363, 129] width 146 height 22
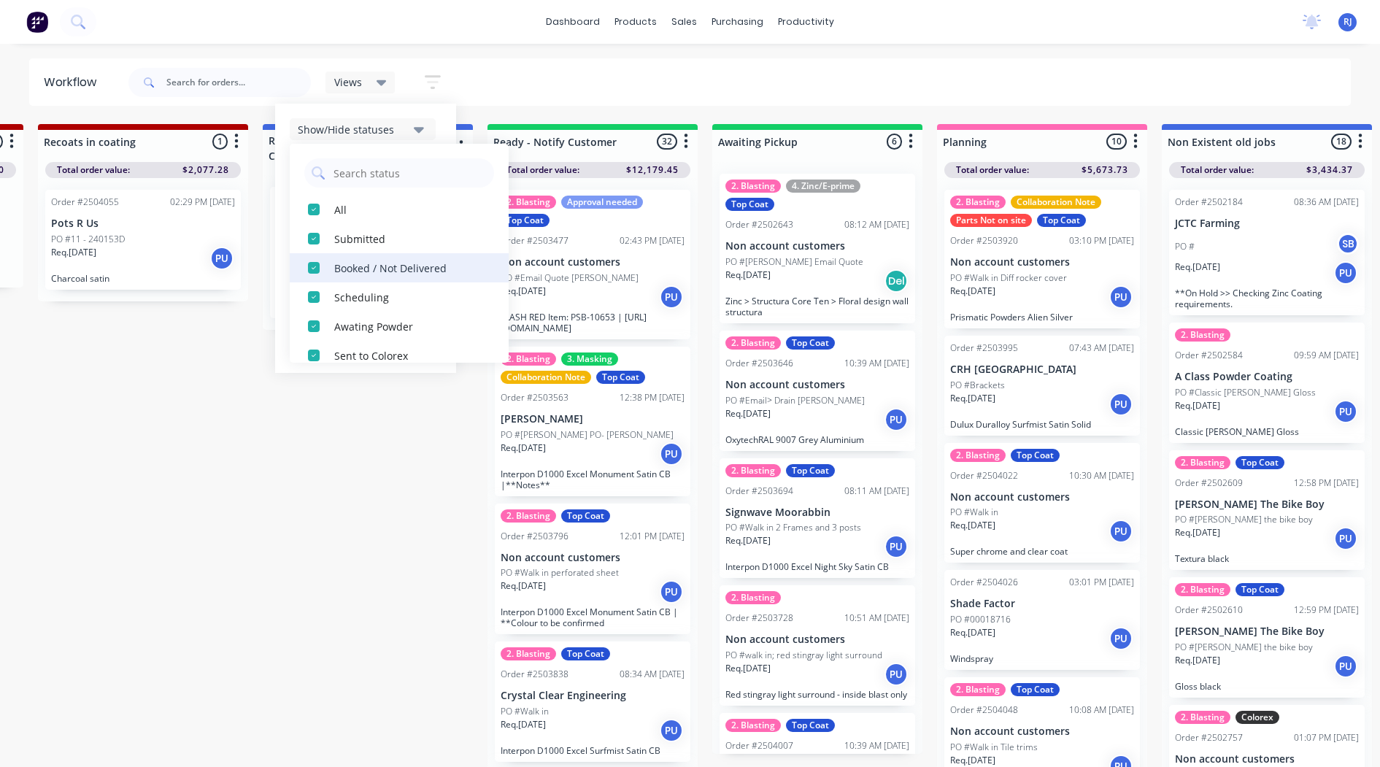
click at [401, 266] on div "Booked / Not Delivered" at bounding box center [407, 267] width 146 height 15
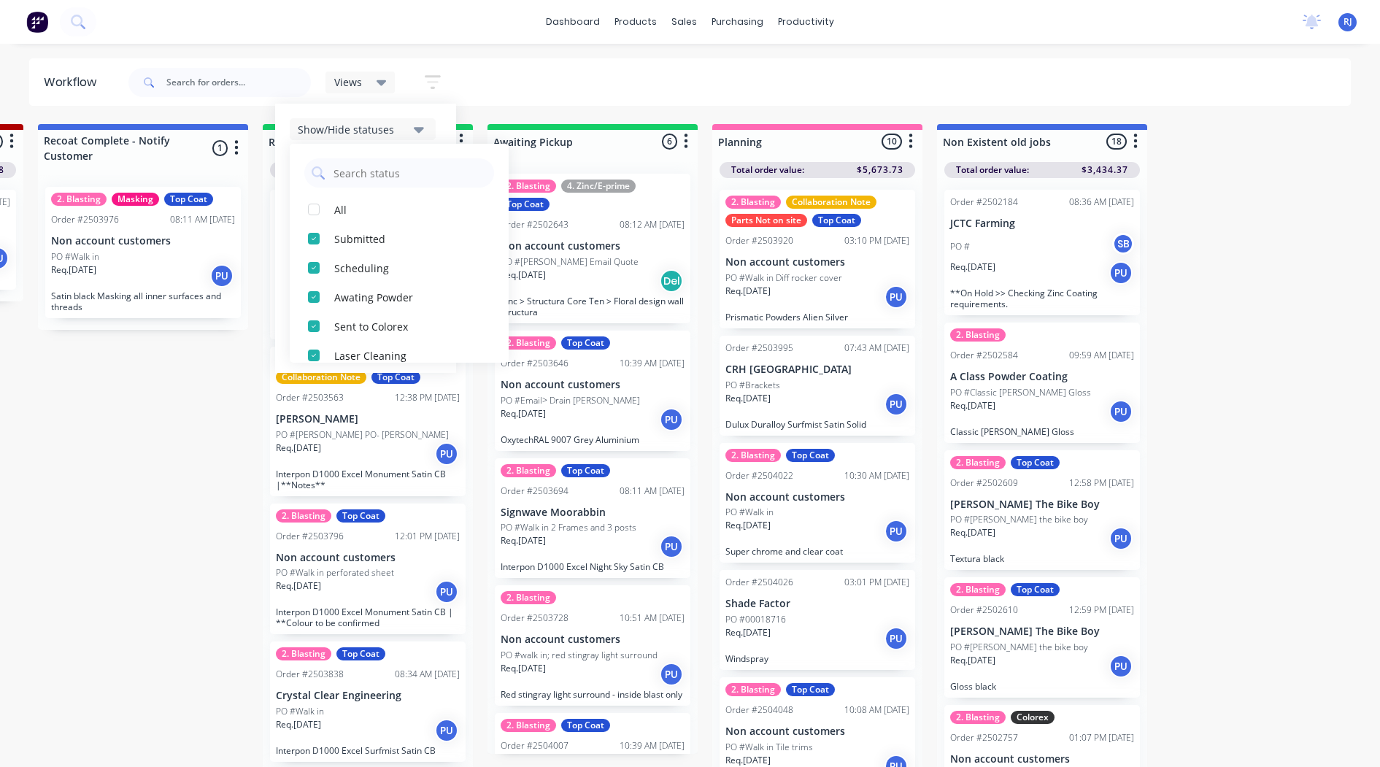
scroll to position [0, 0]
click at [401, 266] on div "Scheduling" at bounding box center [407, 267] width 146 height 15
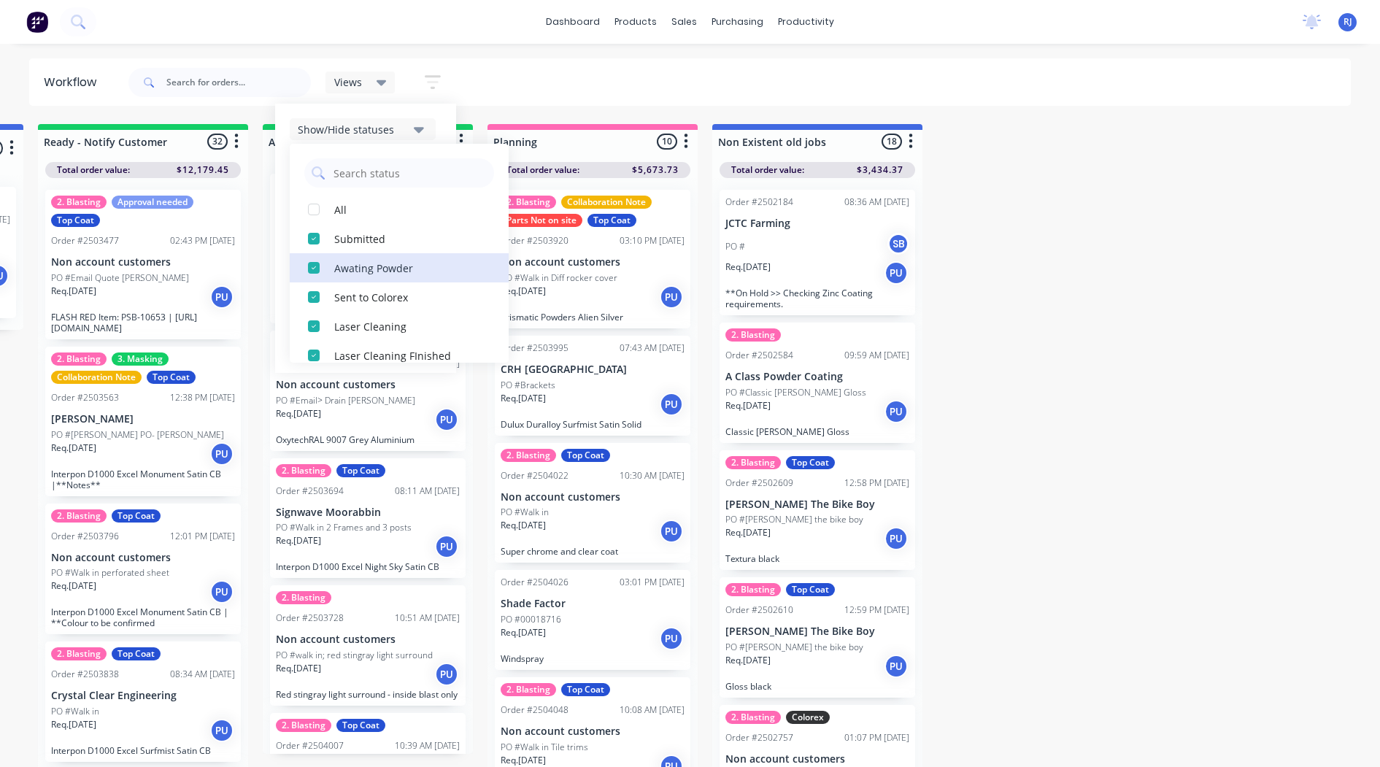
click at [401, 266] on div "Awating Powder" at bounding box center [407, 267] width 146 height 15
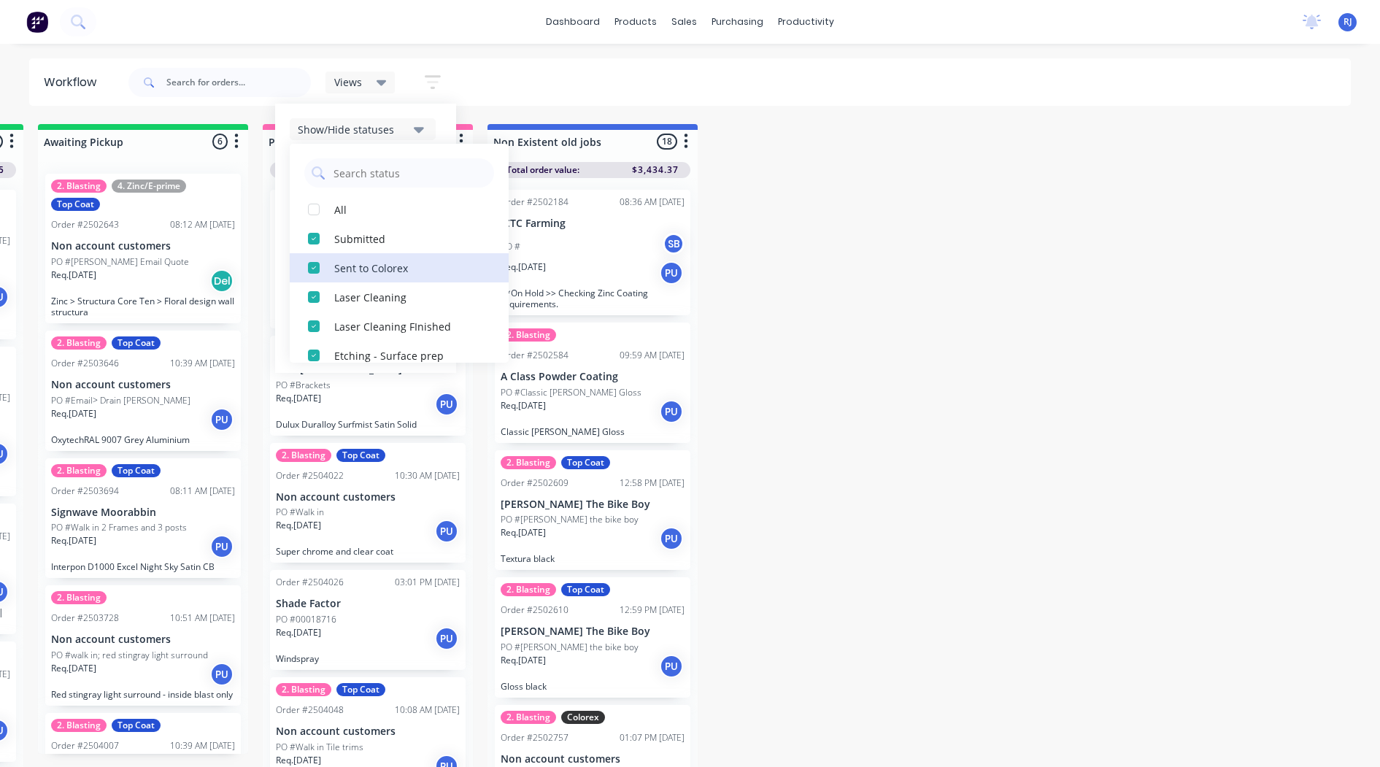
click at [401, 266] on div "Sent to Colorex" at bounding box center [407, 267] width 146 height 15
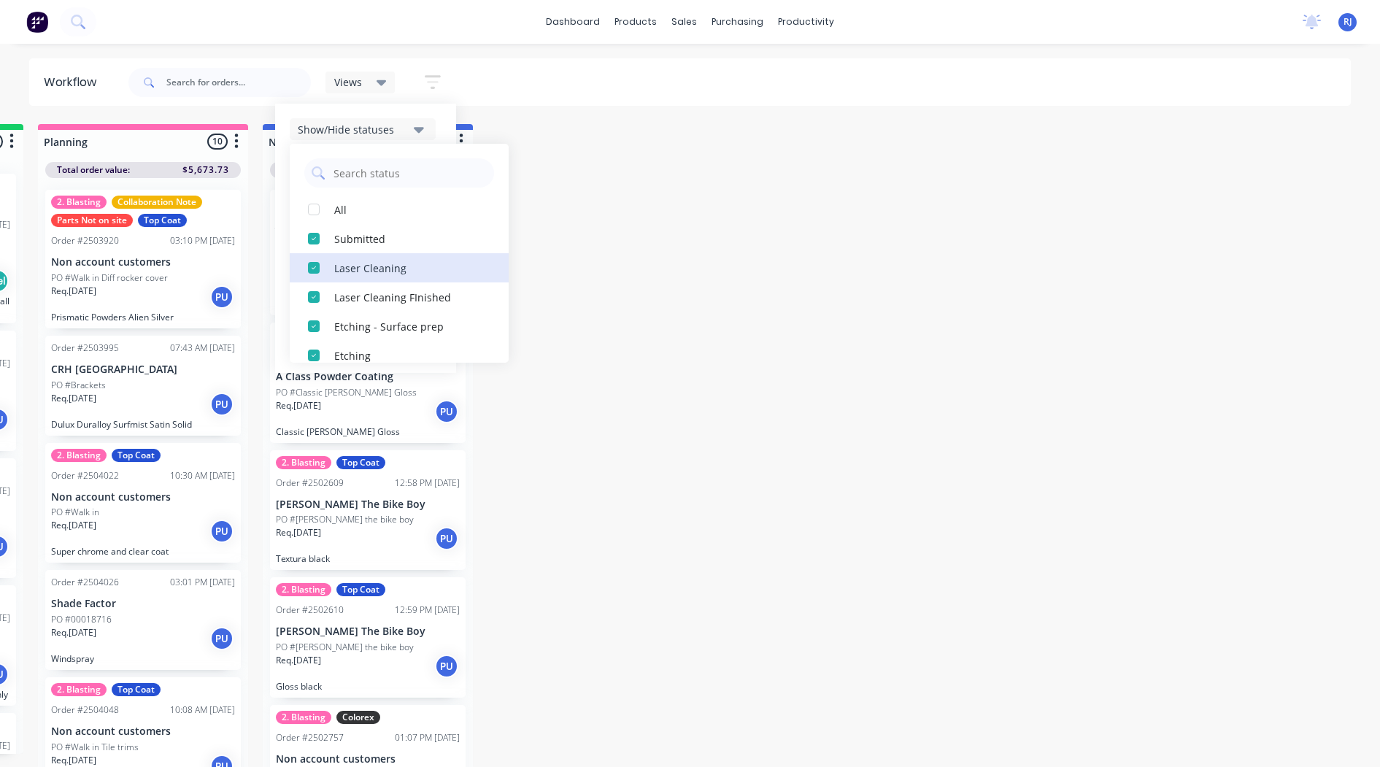
click at [401, 266] on div "Laser Cleaning" at bounding box center [407, 267] width 146 height 15
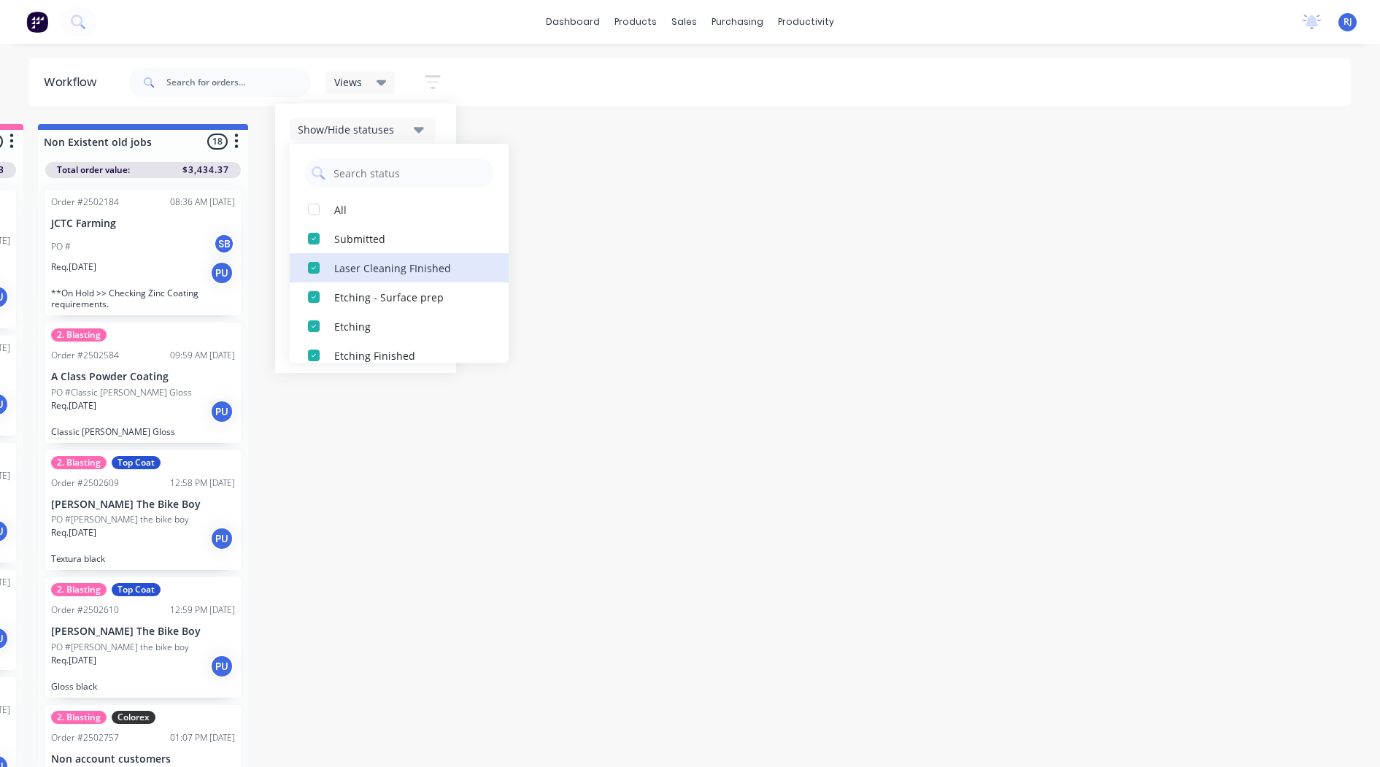
click at [401, 266] on div "Laser Cleaning FInished" at bounding box center [407, 267] width 146 height 15
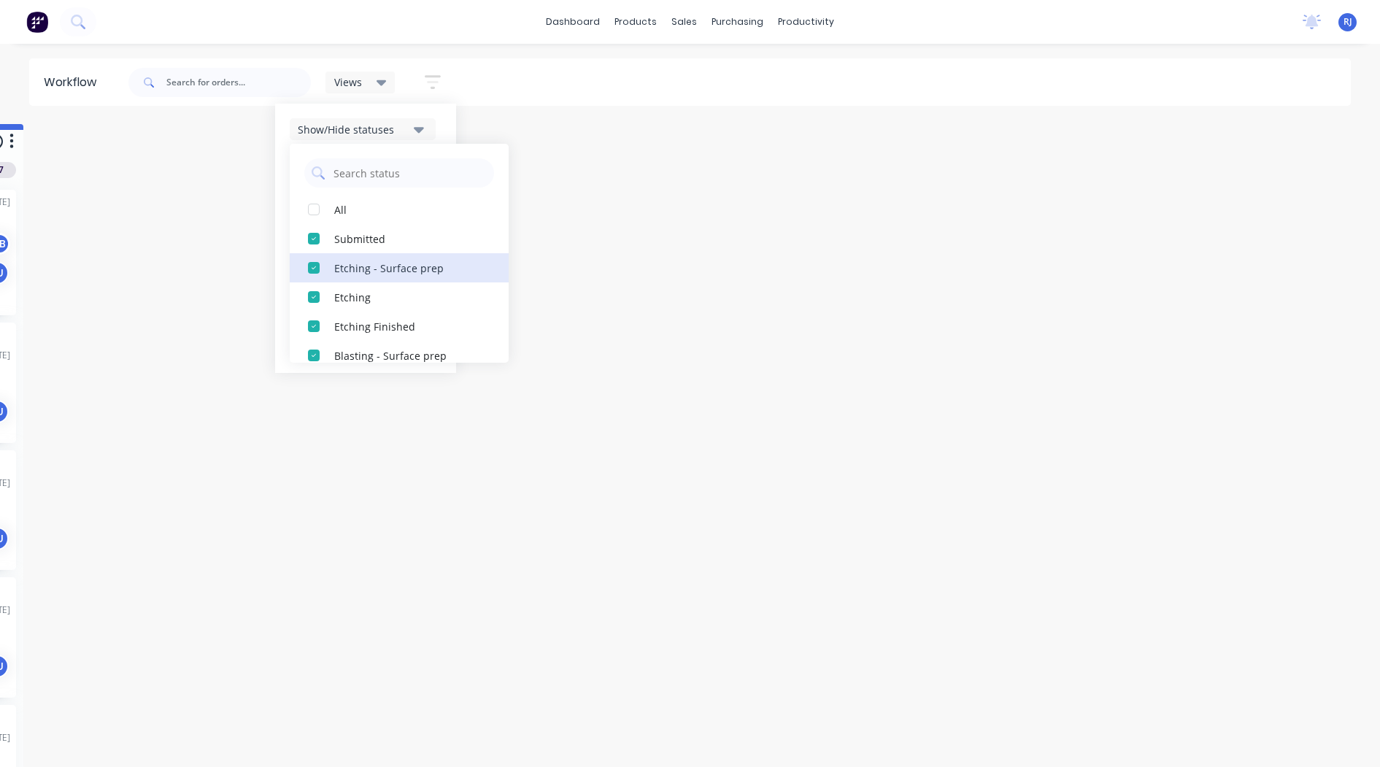
click at [401, 266] on div "Etching - Surface prep" at bounding box center [407, 267] width 146 height 15
click at [401, 266] on div "Etching" at bounding box center [407, 267] width 146 height 15
click at [401, 266] on div "Etching Finished" at bounding box center [407, 267] width 146 height 15
click at [401, 266] on div "Blasting - Surface prep" at bounding box center [407, 267] width 146 height 15
click at [401, 266] on div "Blasting" at bounding box center [407, 267] width 146 height 15
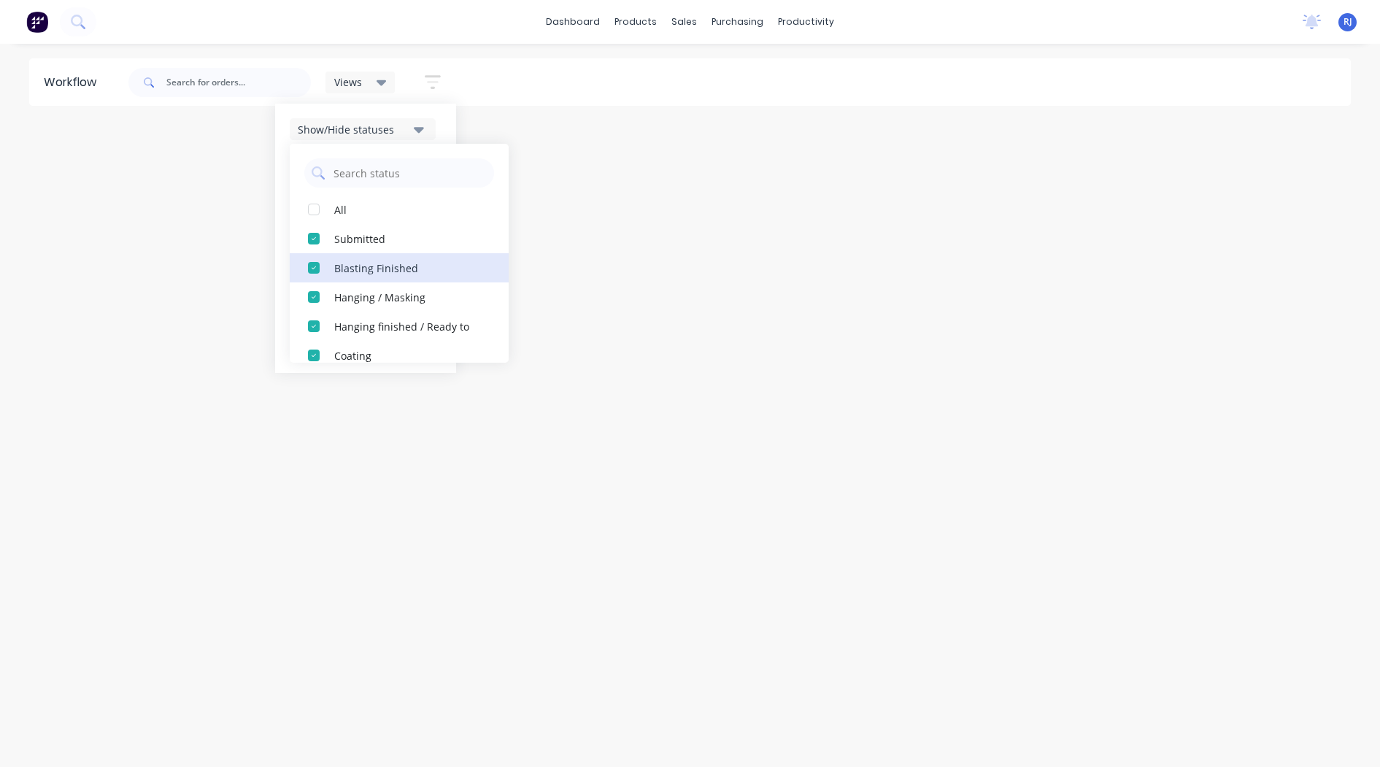
click at [401, 266] on div "Blasting Finished" at bounding box center [407, 267] width 146 height 15
click at [397, 290] on div "Hanging finished / Ready to" at bounding box center [407, 296] width 146 height 15
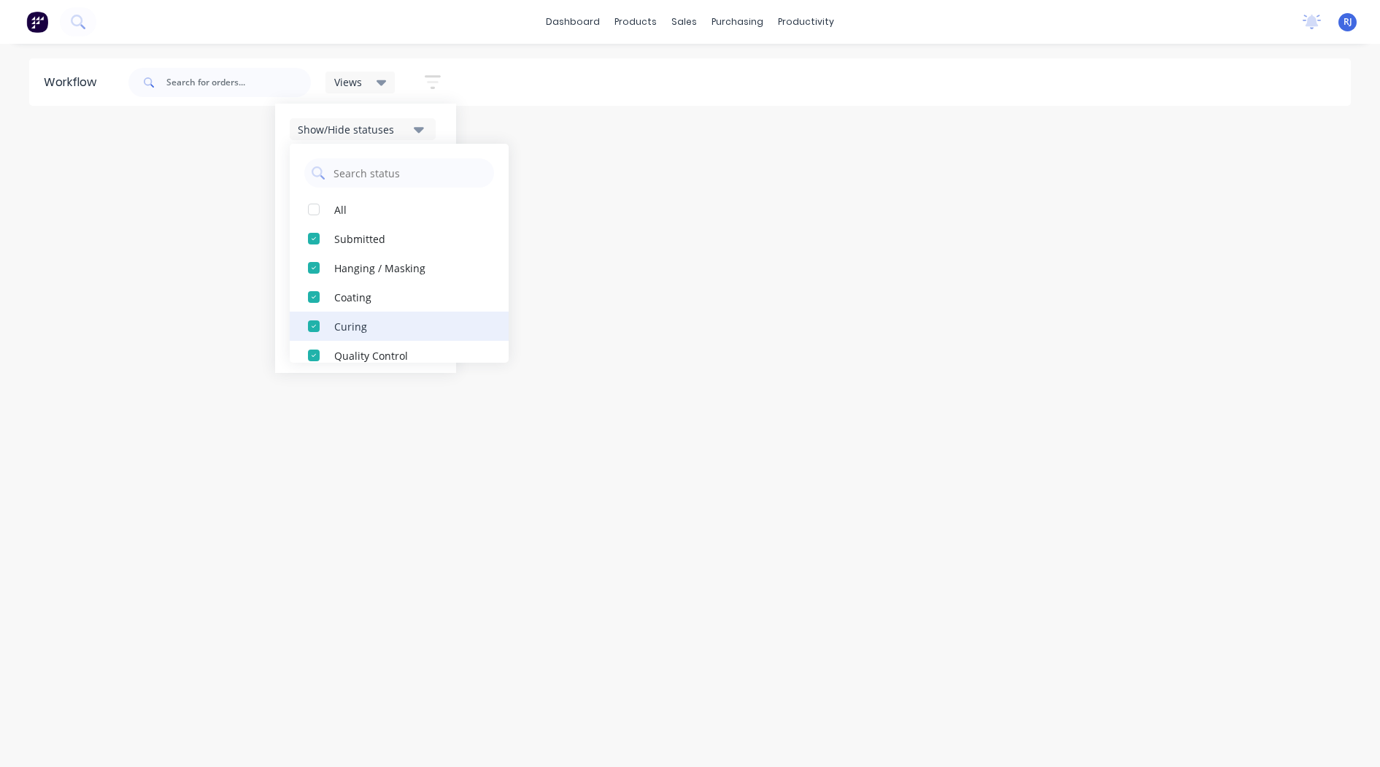
click at [388, 320] on div "Curing" at bounding box center [407, 325] width 146 height 15
click at [388, 320] on div "Quality Control" at bounding box center [407, 325] width 146 height 15
click at [388, 320] on div "QC Finished" at bounding box center [407, 325] width 146 height 15
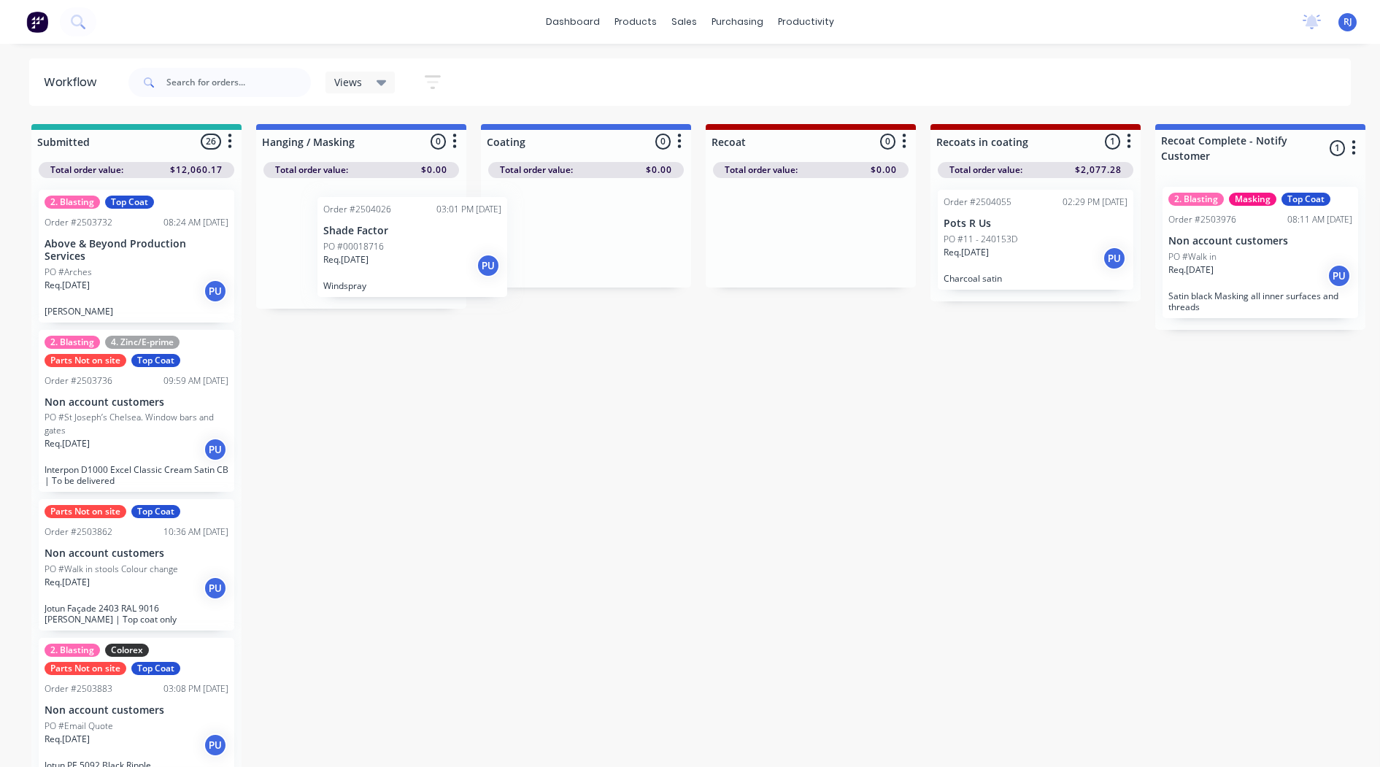
drag, startPoint x: 1096, startPoint y: 436, endPoint x: 372, endPoint y: 263, distance: 744.3
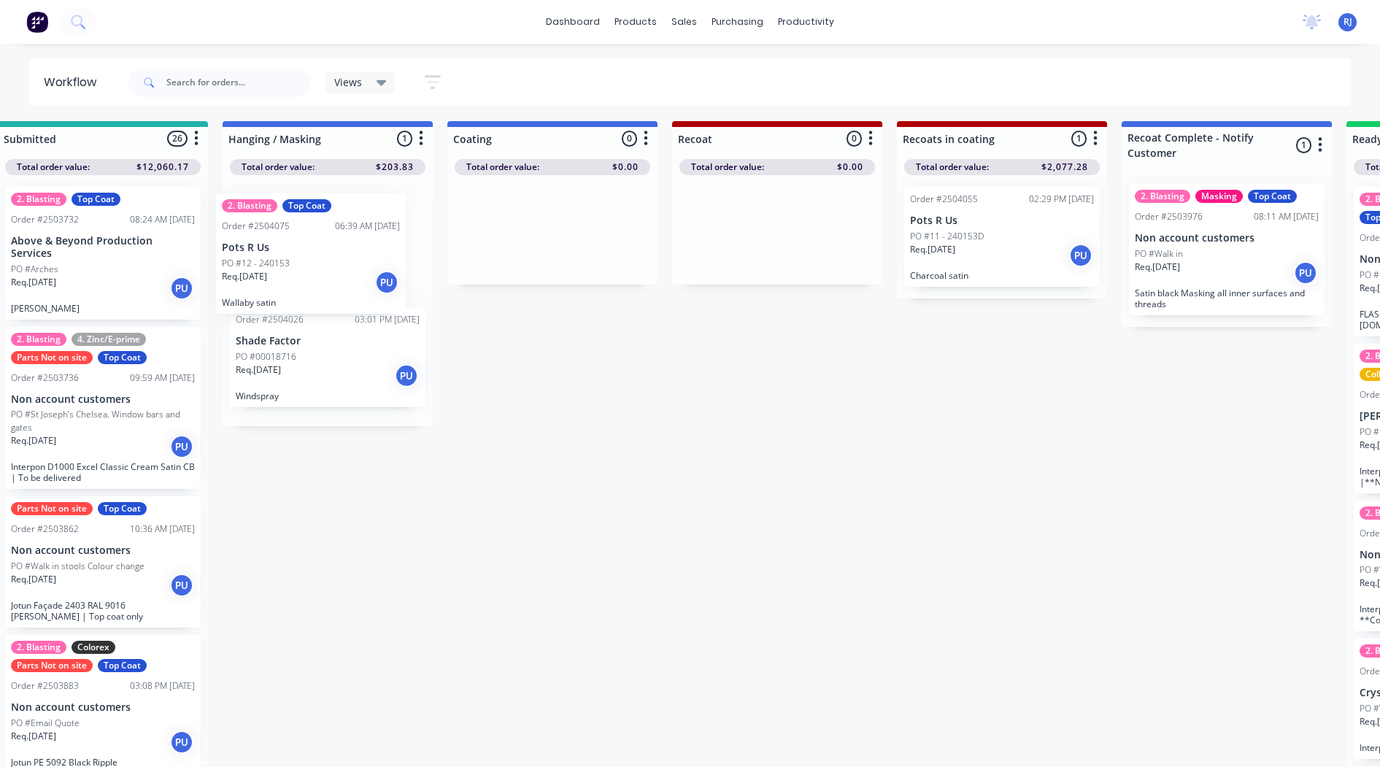
scroll to position [14, 32]
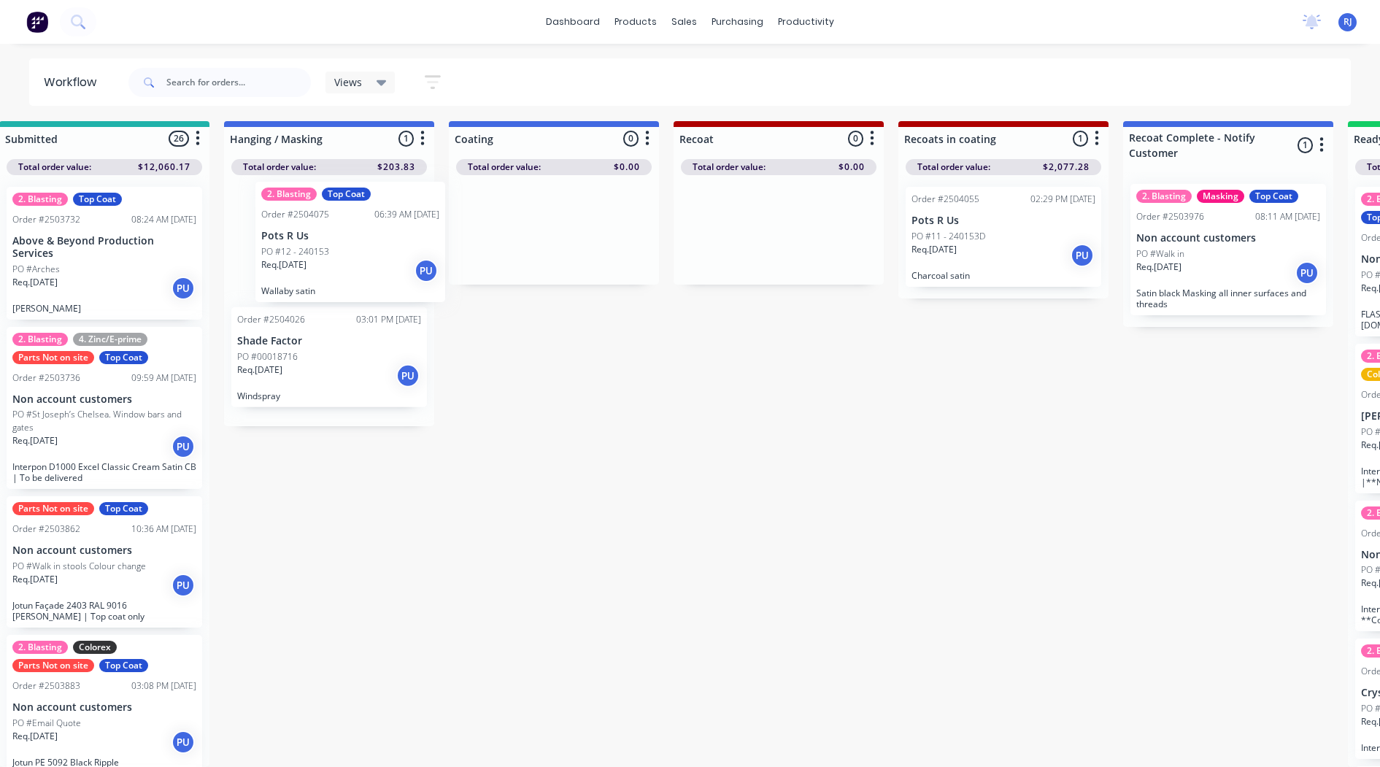
drag, startPoint x: 977, startPoint y: 701, endPoint x: 318, endPoint y: 246, distance: 800.8
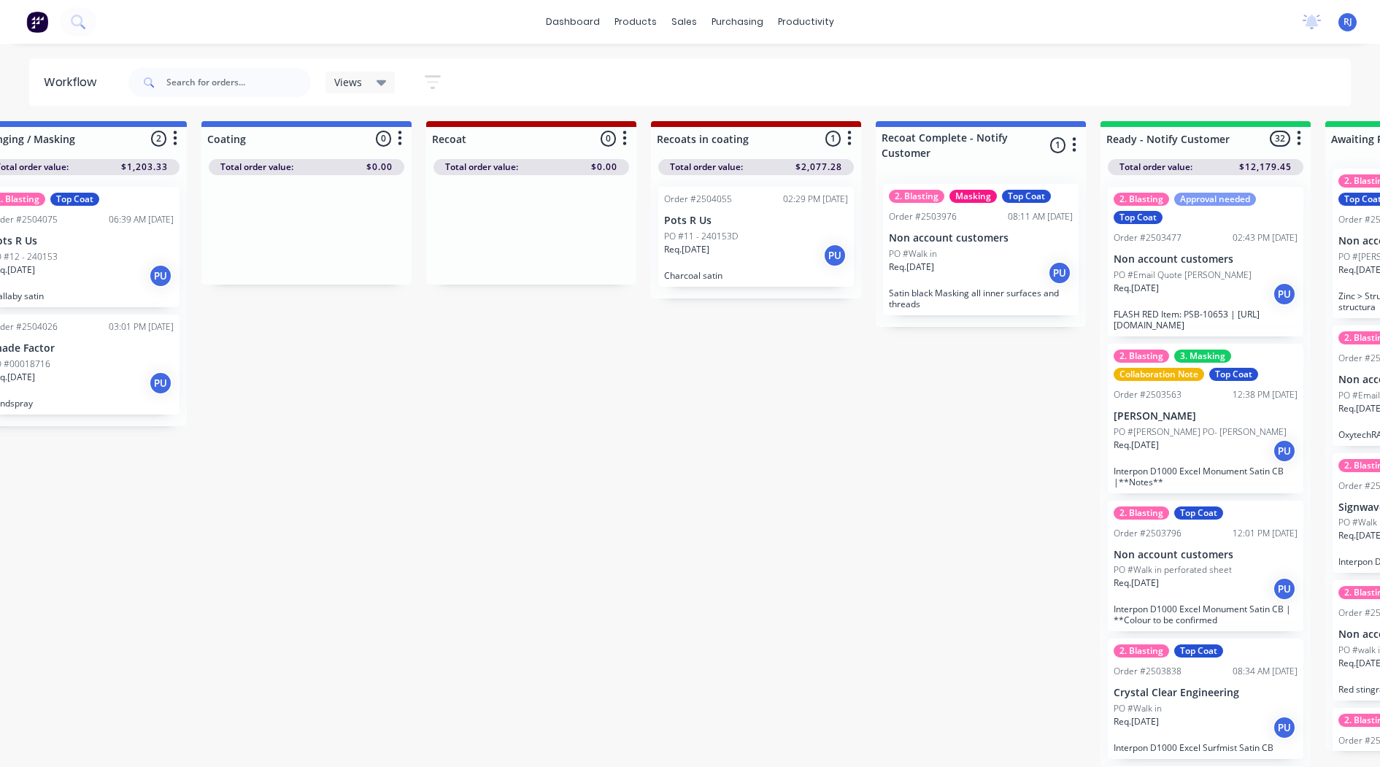
scroll to position [14, 0]
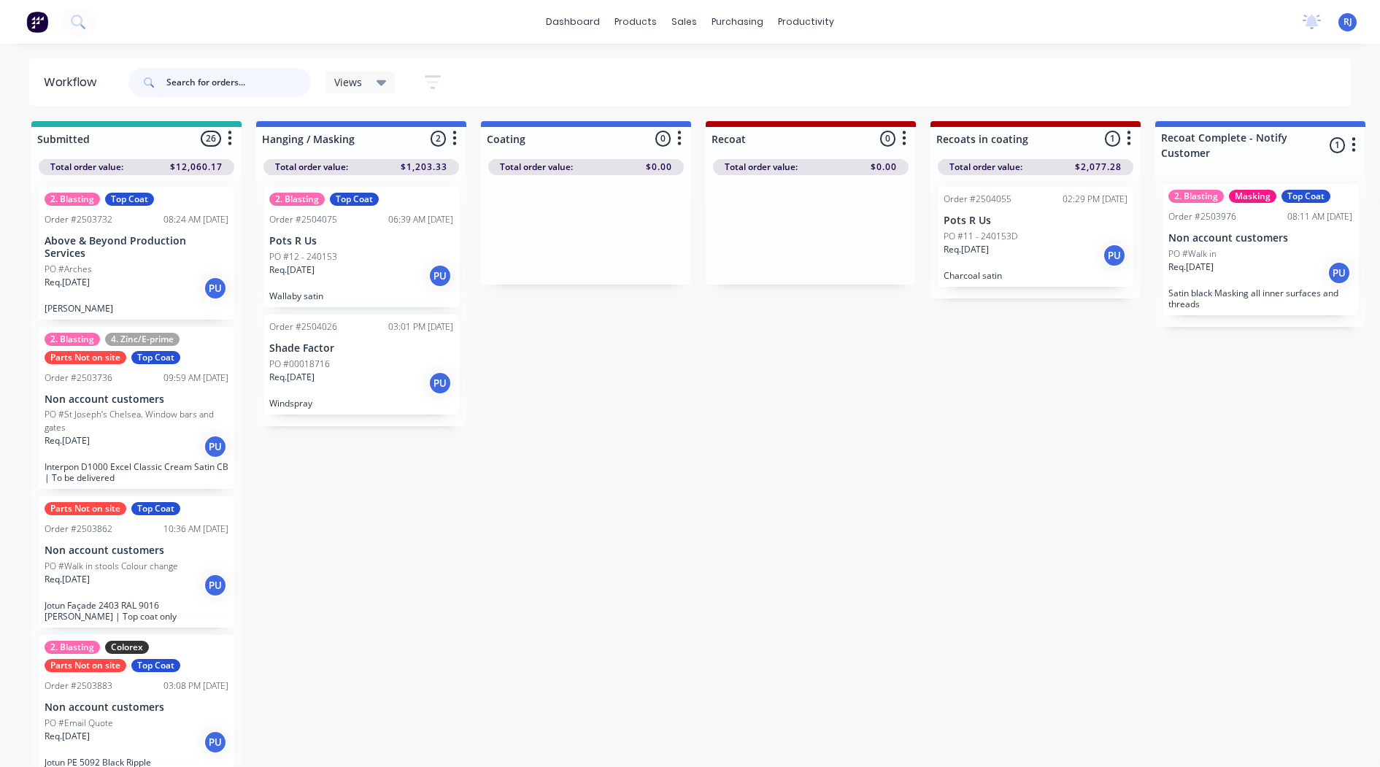
click at [228, 83] on input "text" at bounding box center [238, 82] width 144 height 29
type input "b"
type input "zinc"
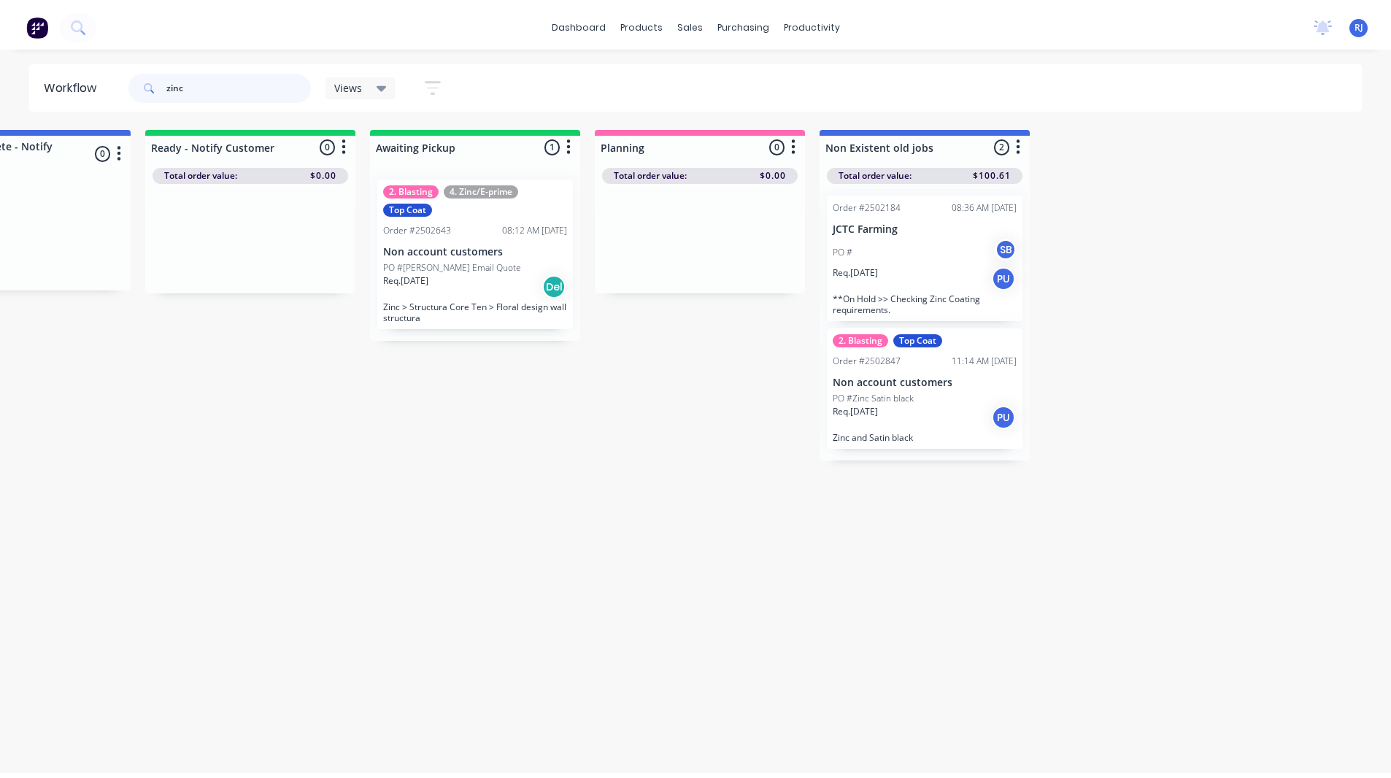
scroll to position [0, 0]
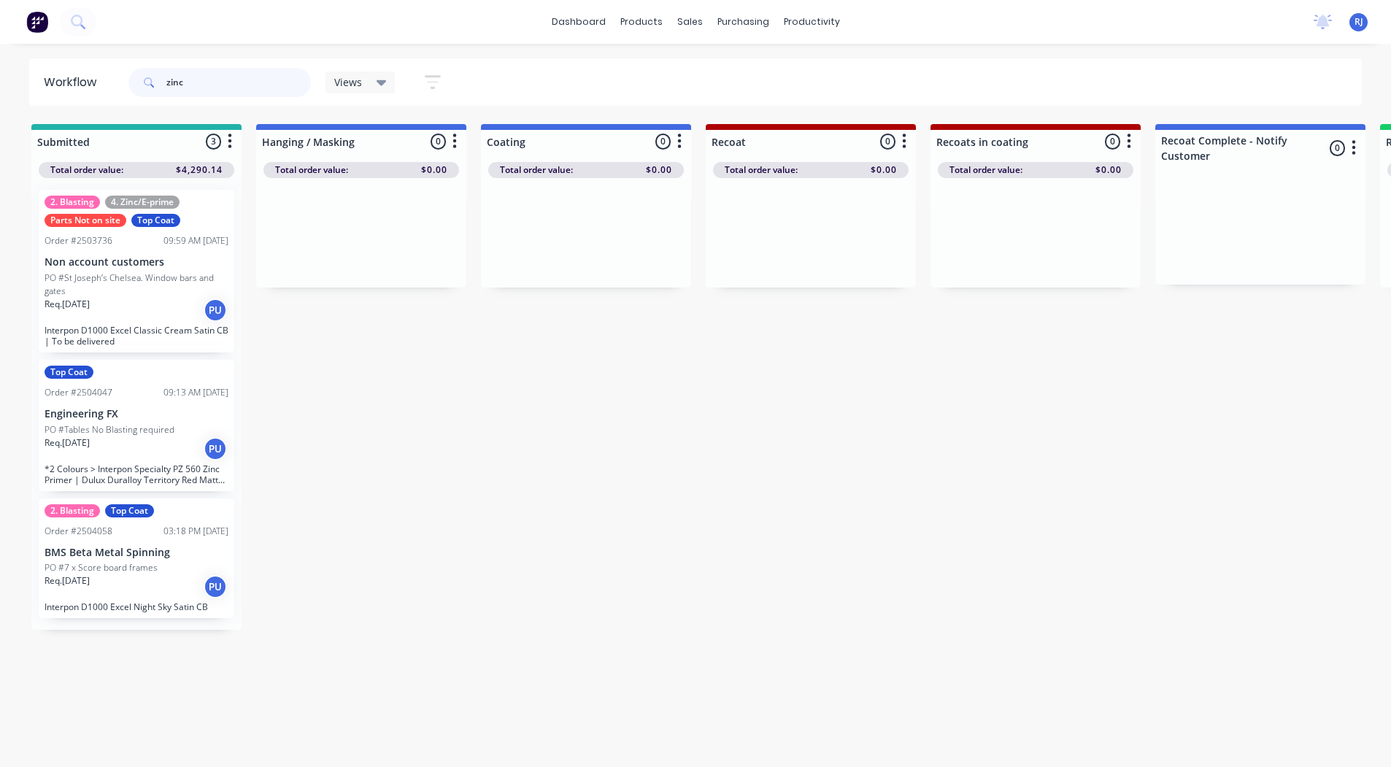
drag, startPoint x: 249, startPoint y: 87, endPoint x: -1, endPoint y: 69, distance: 250.9
click at [0, 69] on html "dashboard products sales purchasing productivity dashboard products Product Cat…" at bounding box center [695, 339] width 1391 height 679
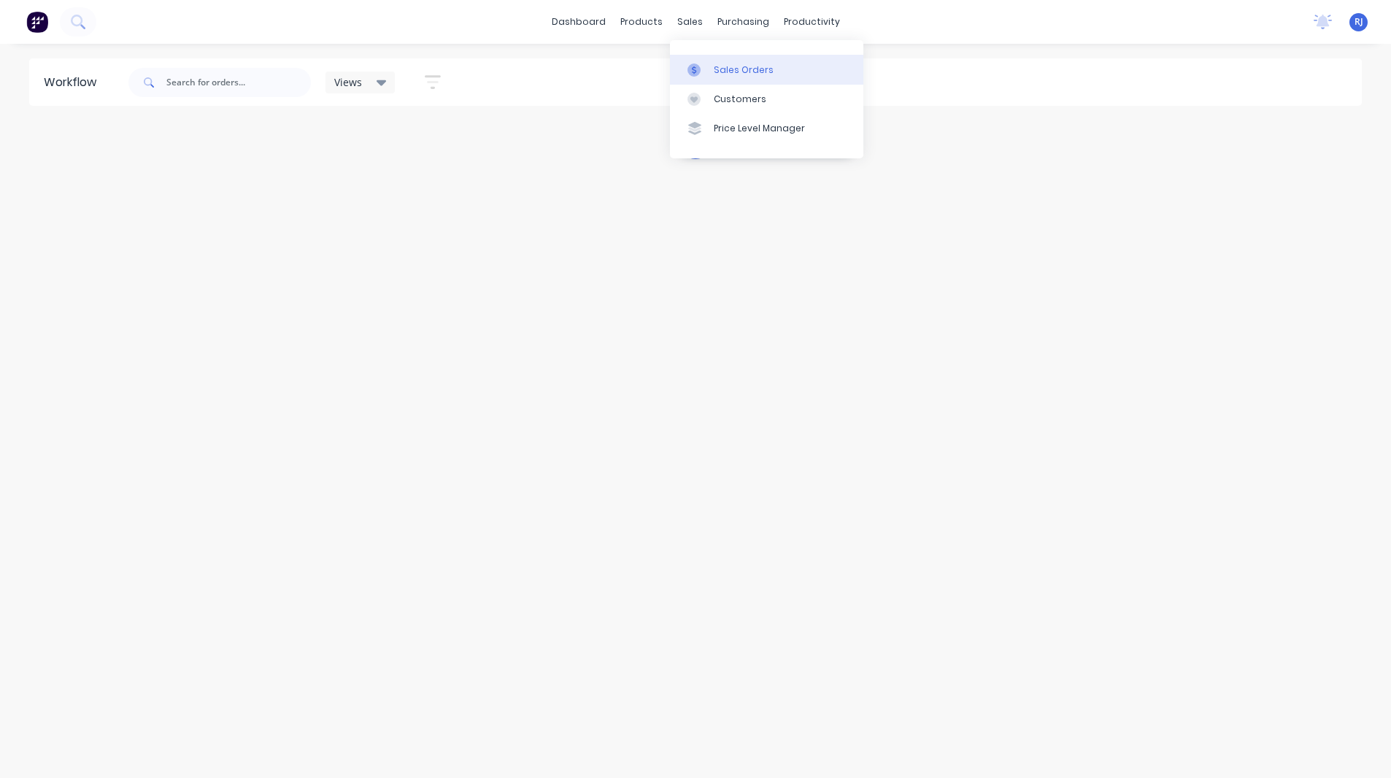
click at [711, 71] on link "Sales Orders" at bounding box center [766, 69] width 193 height 29
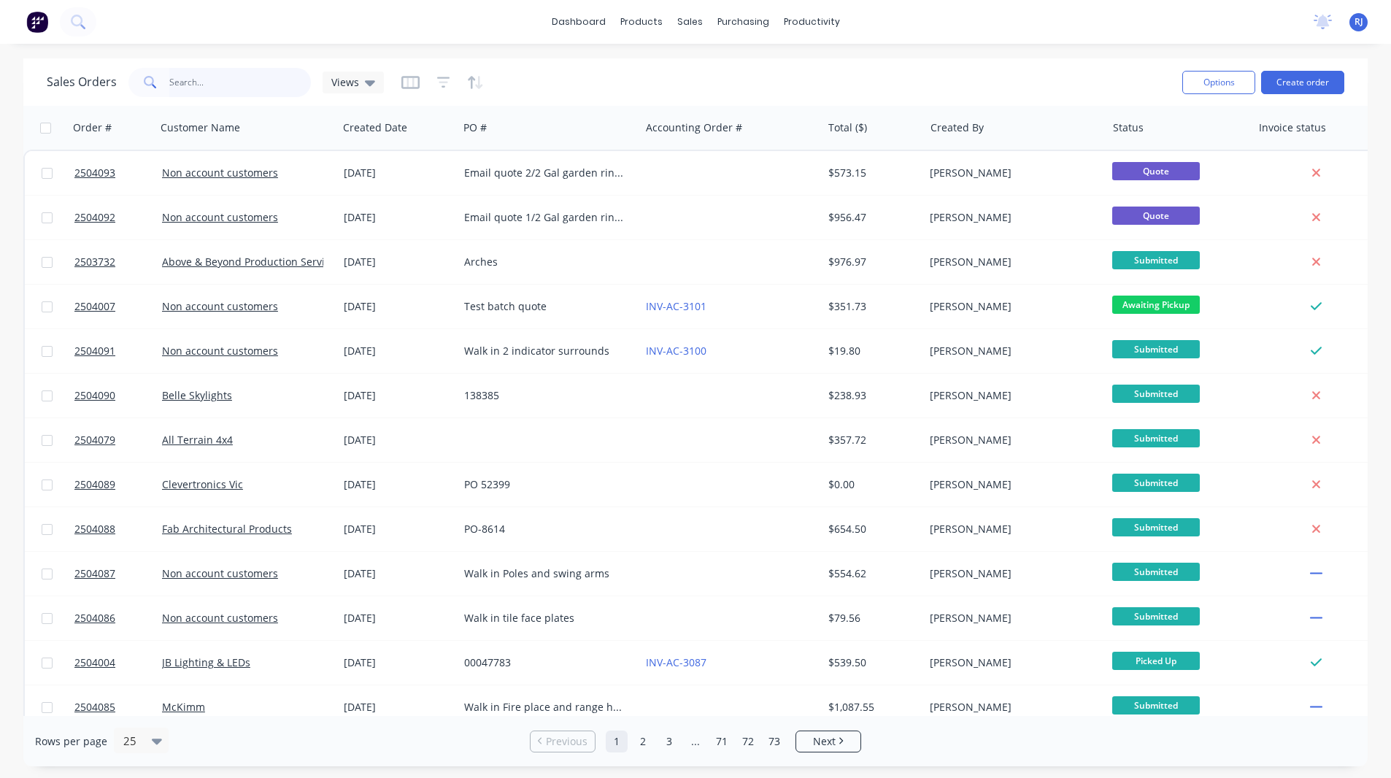
click at [252, 84] on input "text" at bounding box center [240, 82] width 142 height 29
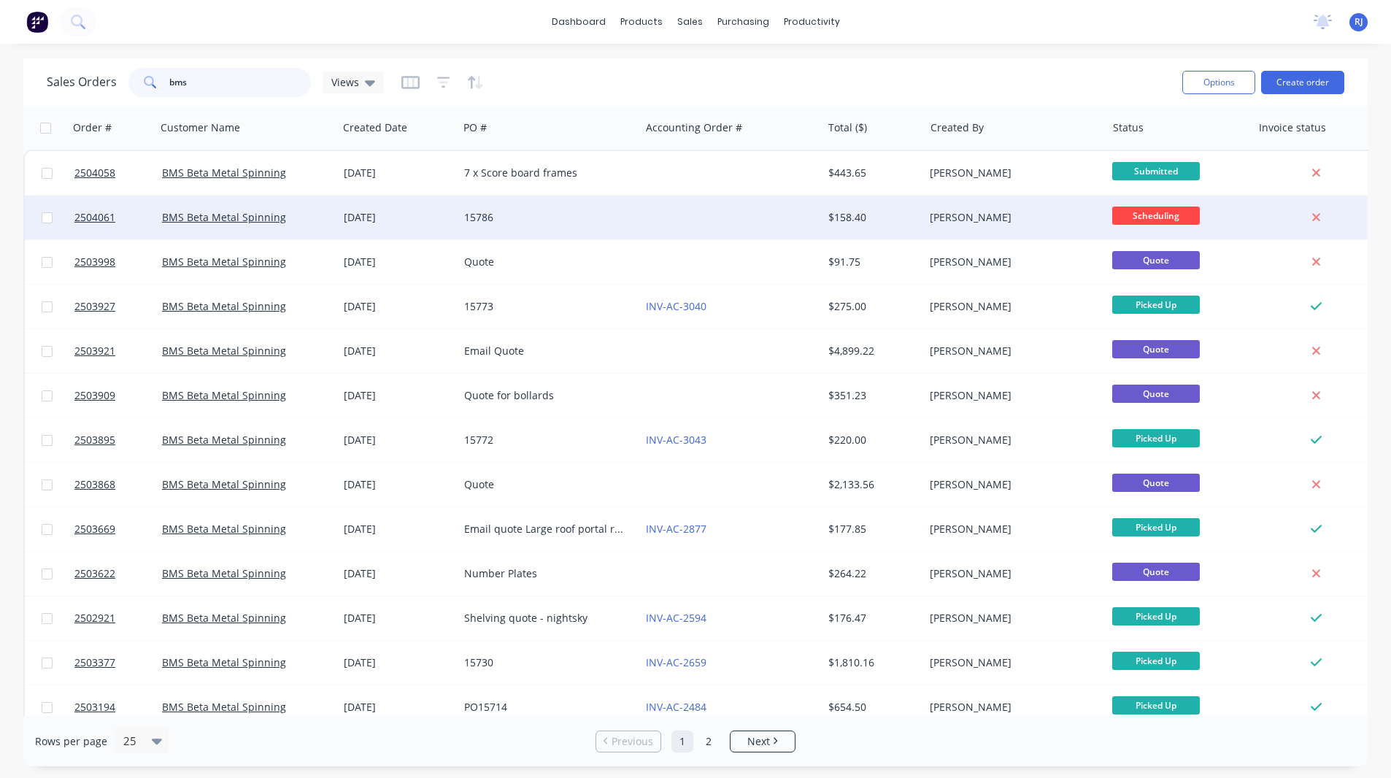
type input "bms"
click at [497, 225] on div "15786" at bounding box center [549, 218] width 182 height 44
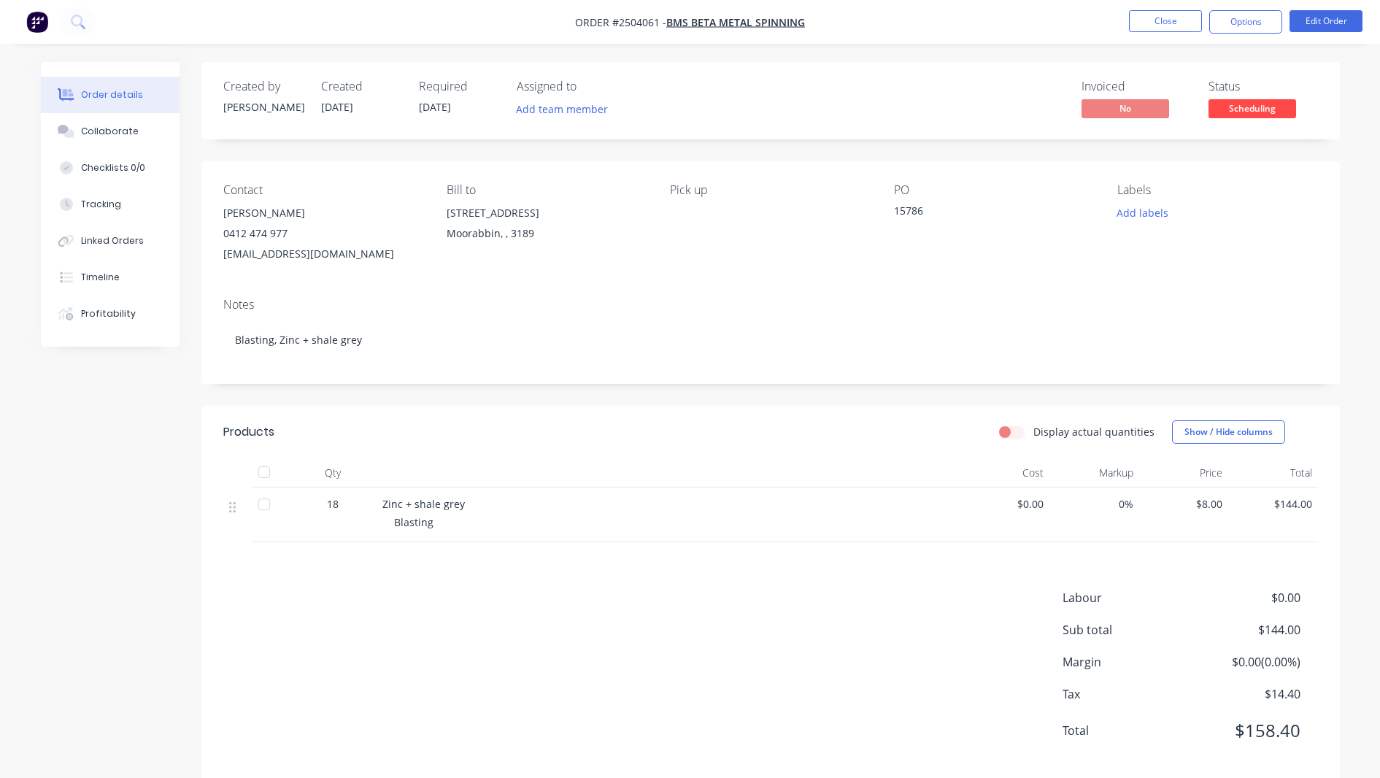
click at [1188, 33] on li "Close" at bounding box center [1165, 21] width 73 height 23
click at [1185, 28] on button "Close" at bounding box center [1165, 21] width 73 height 22
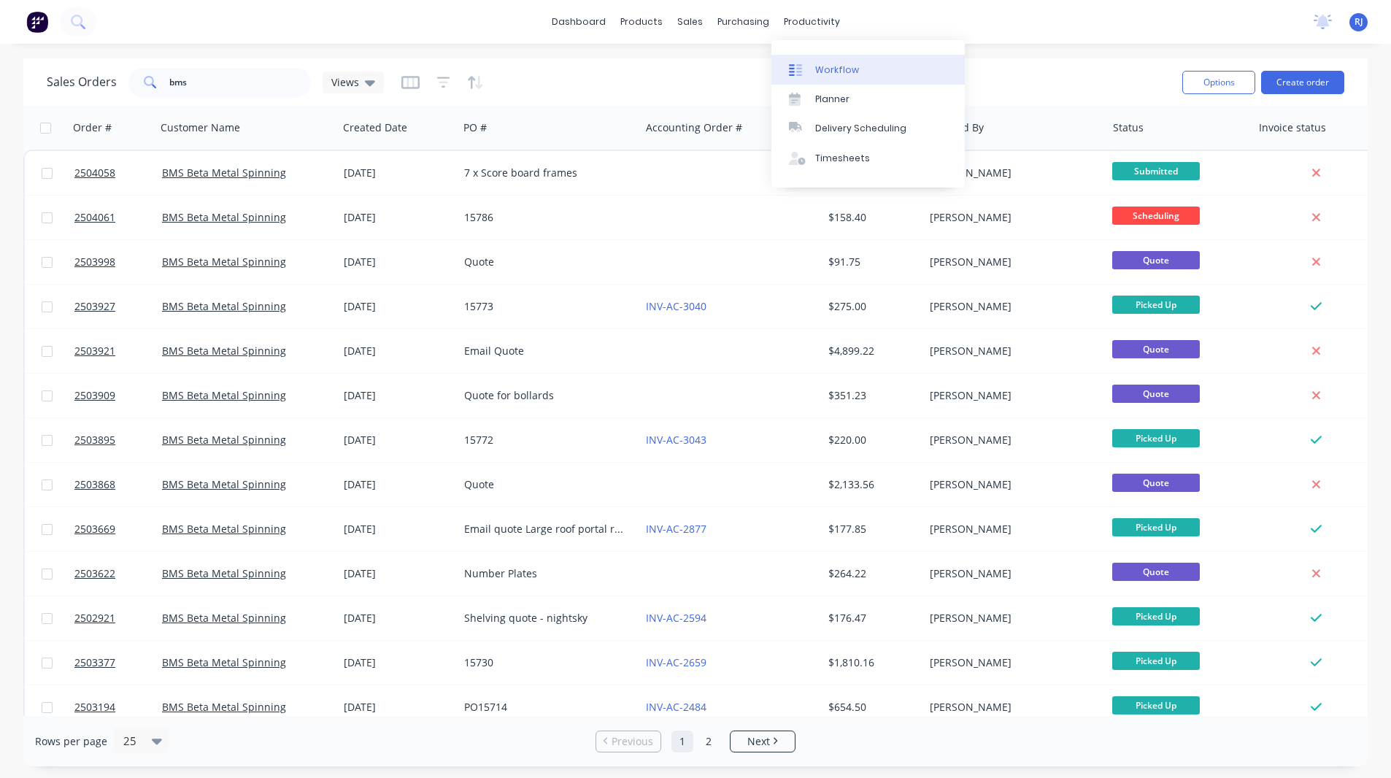
click at [819, 67] on div "Workflow" at bounding box center [837, 69] width 44 height 13
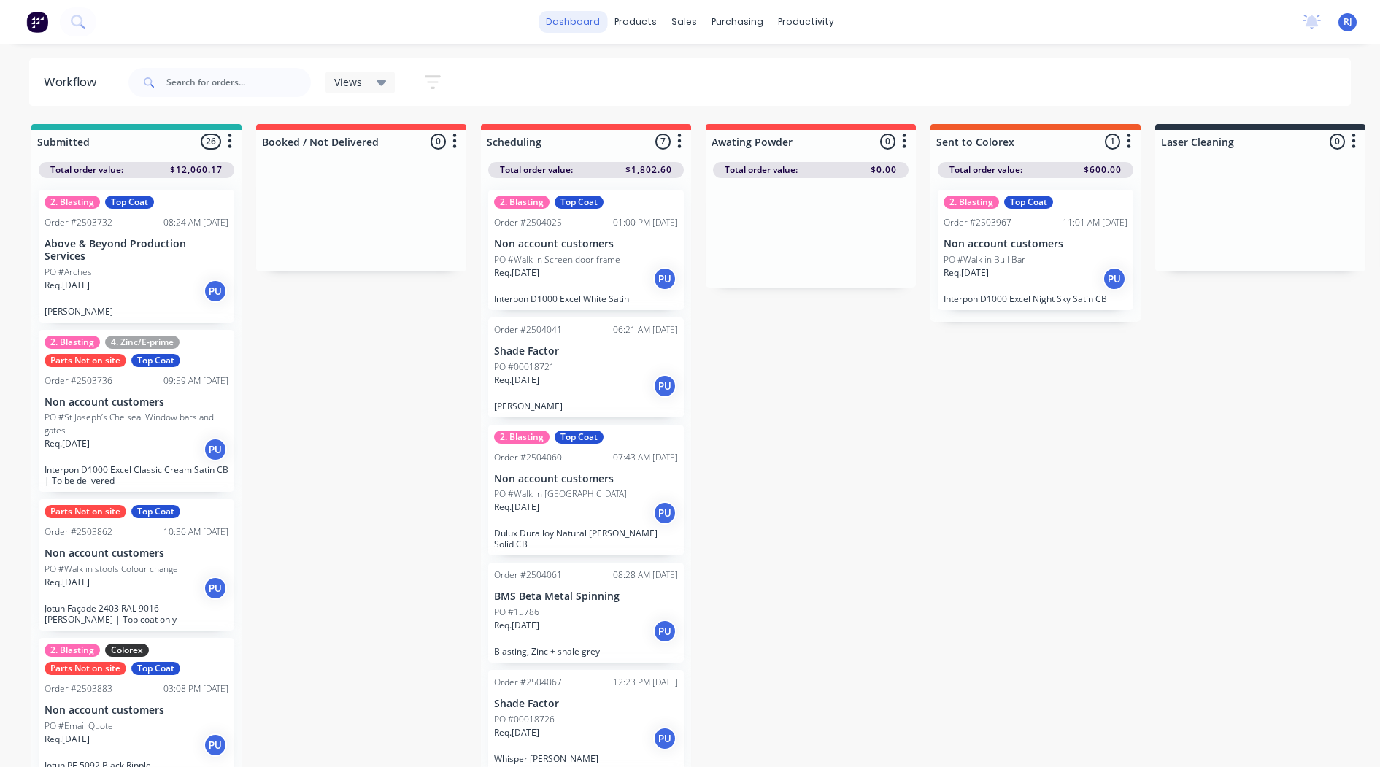
click at [589, 25] on link "dashboard" at bounding box center [572, 22] width 69 height 22
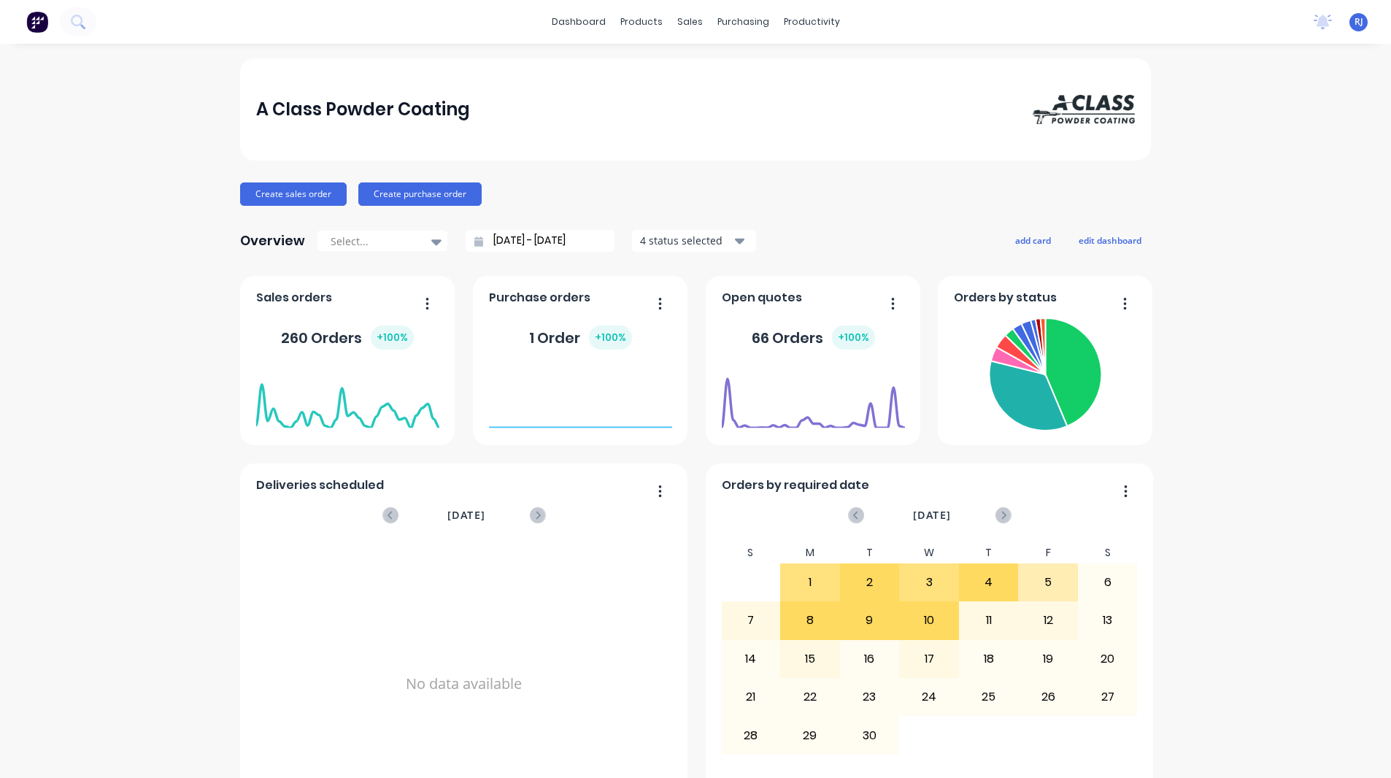
click at [1354, 17] on span "RJ" at bounding box center [1358, 21] width 9 height 13
click at [1260, 179] on button "Sign out" at bounding box center [1265, 183] width 193 height 29
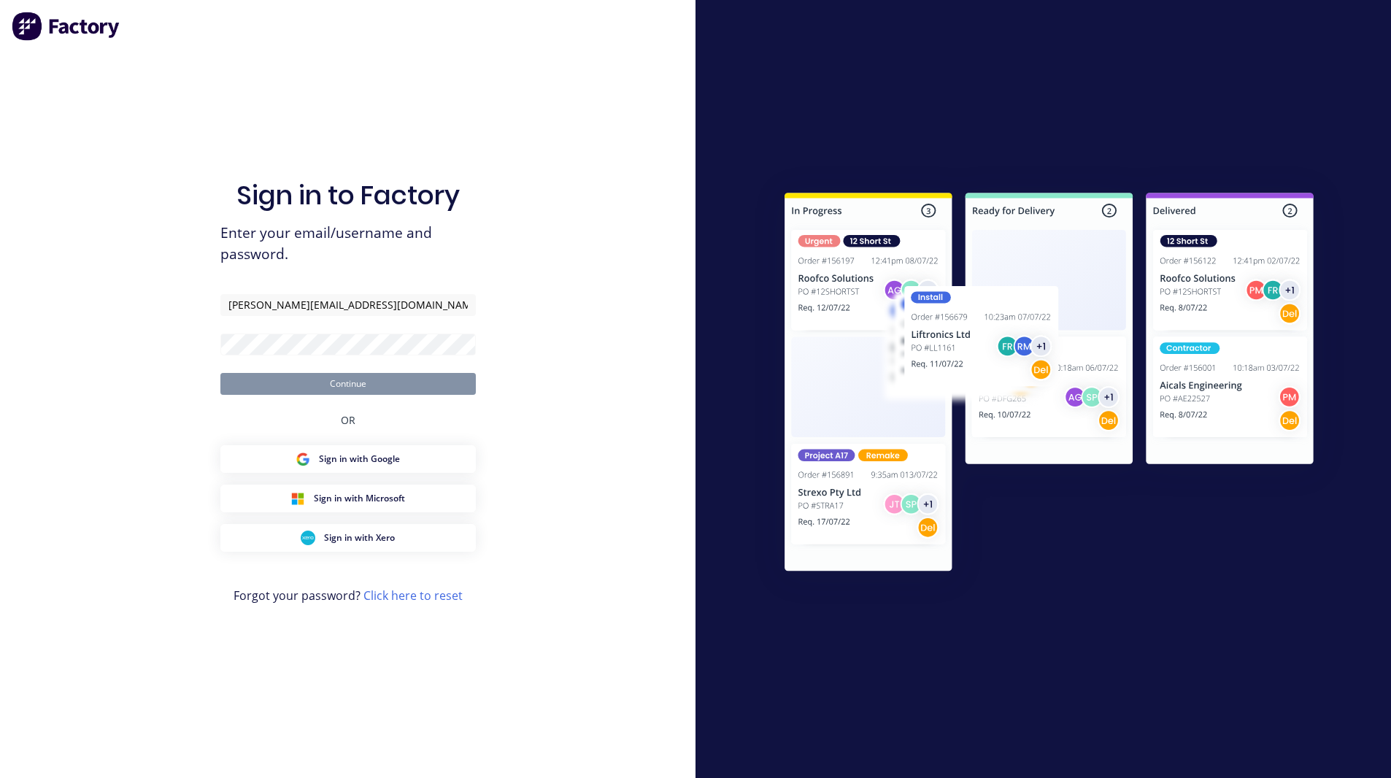
type input "[PERSON_NAME][EMAIL_ADDRESS][DOMAIN_NAME]"
click at [323, 384] on button "Continue" at bounding box center [347, 384] width 255 height 22
